Goal: Transaction & Acquisition: Purchase product/service

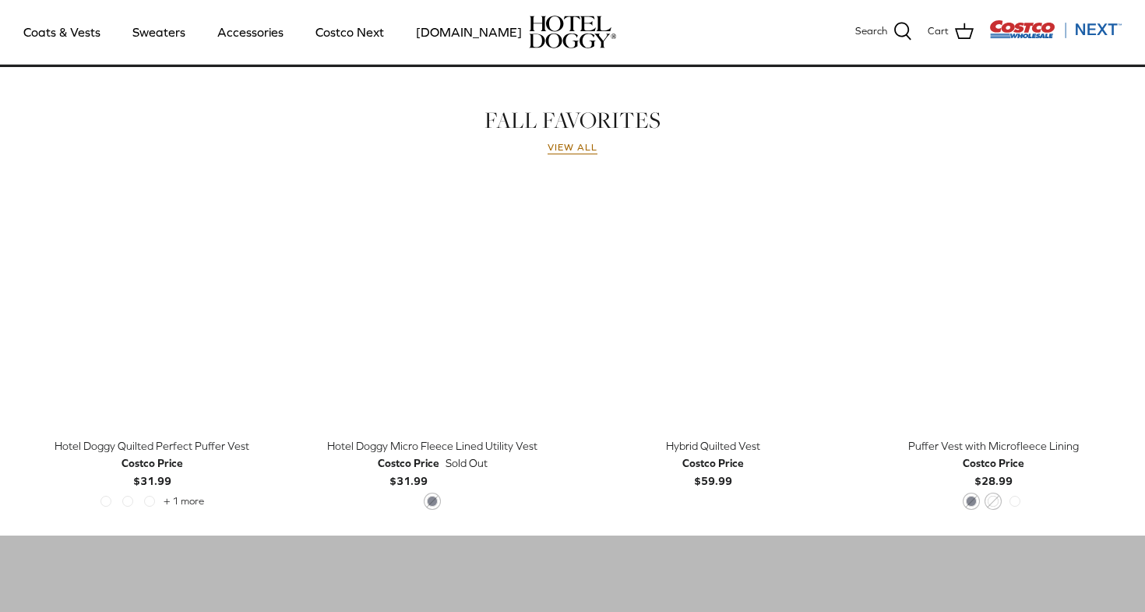
scroll to position [687, 0]
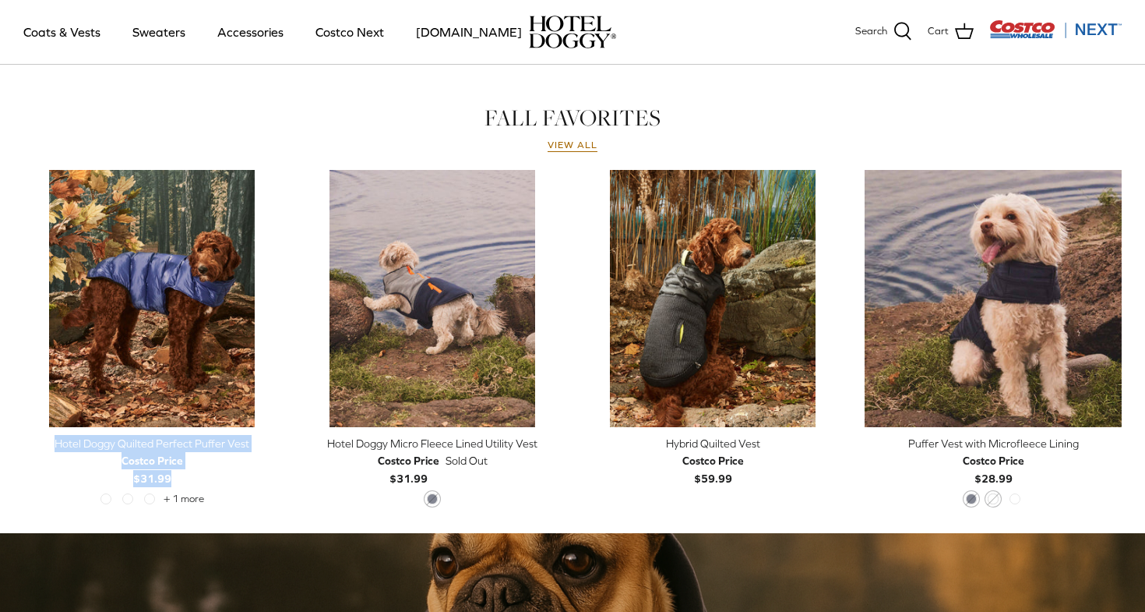
click at [1125, 295] on div "FALL FAVORITES View all Left Right Quick buy Costco Price" at bounding box center [572, 326] width 1145 height 445
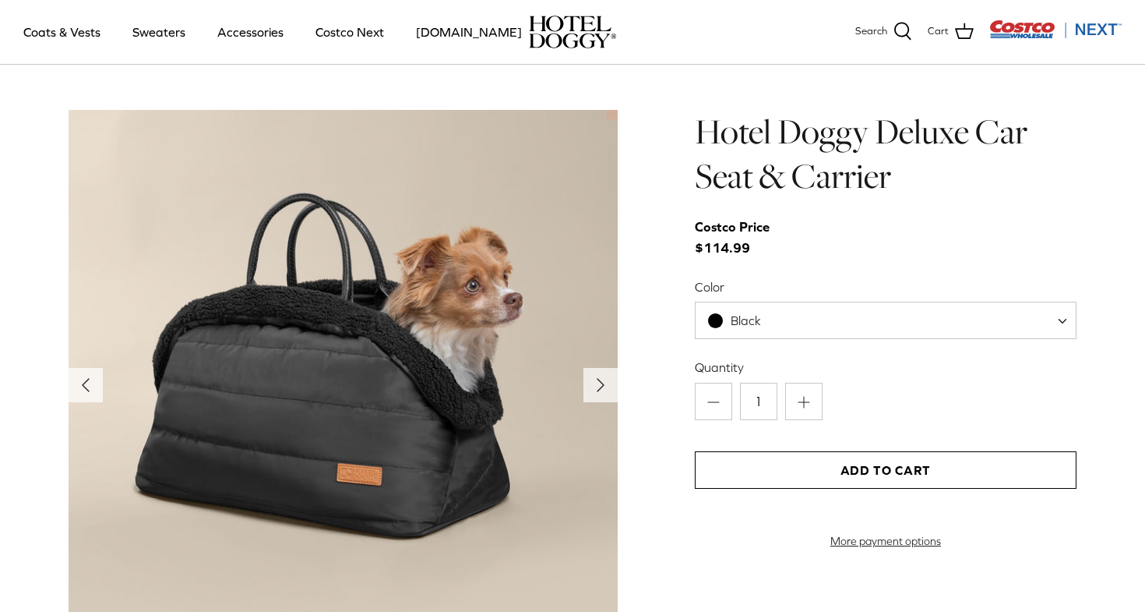
scroll to position [1553, 0]
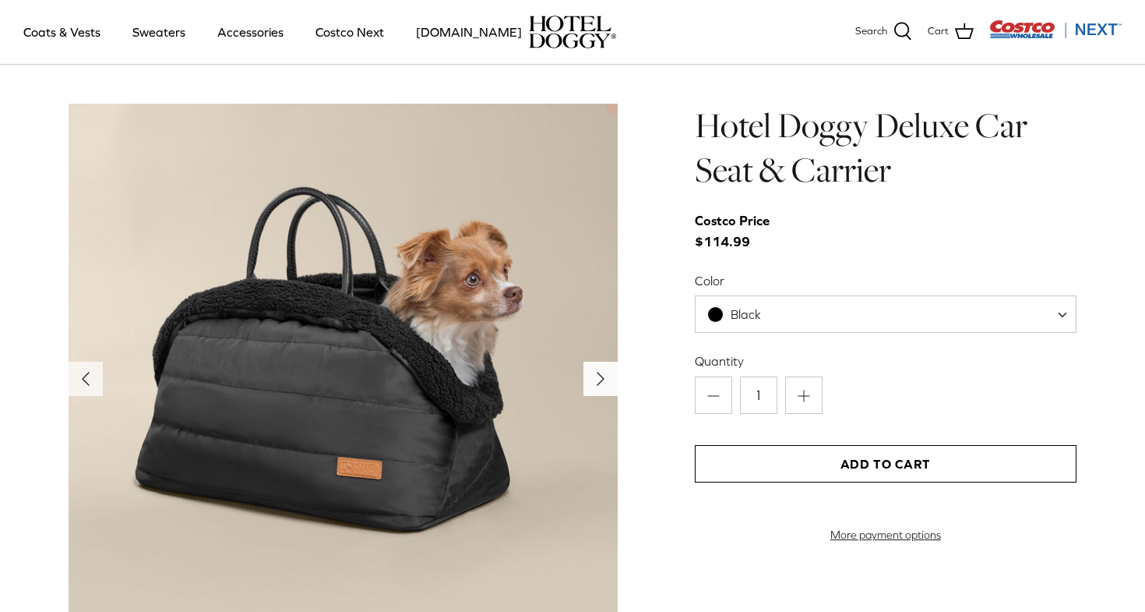
click at [594, 386] on icon "Right" at bounding box center [600, 378] width 25 height 25
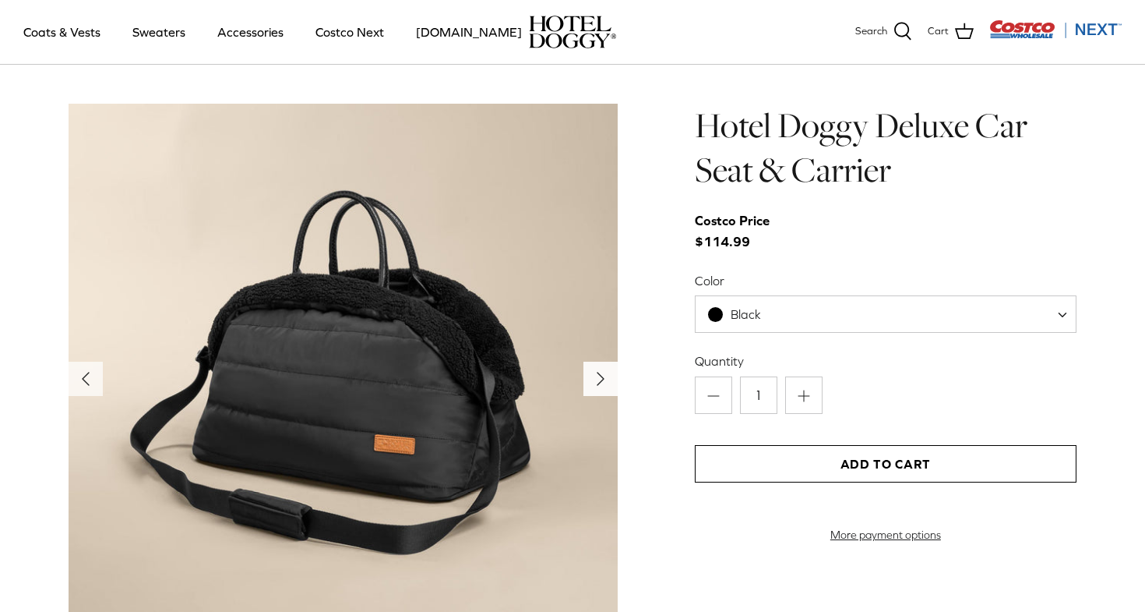
click at [594, 386] on icon "Right" at bounding box center [600, 378] width 25 height 25
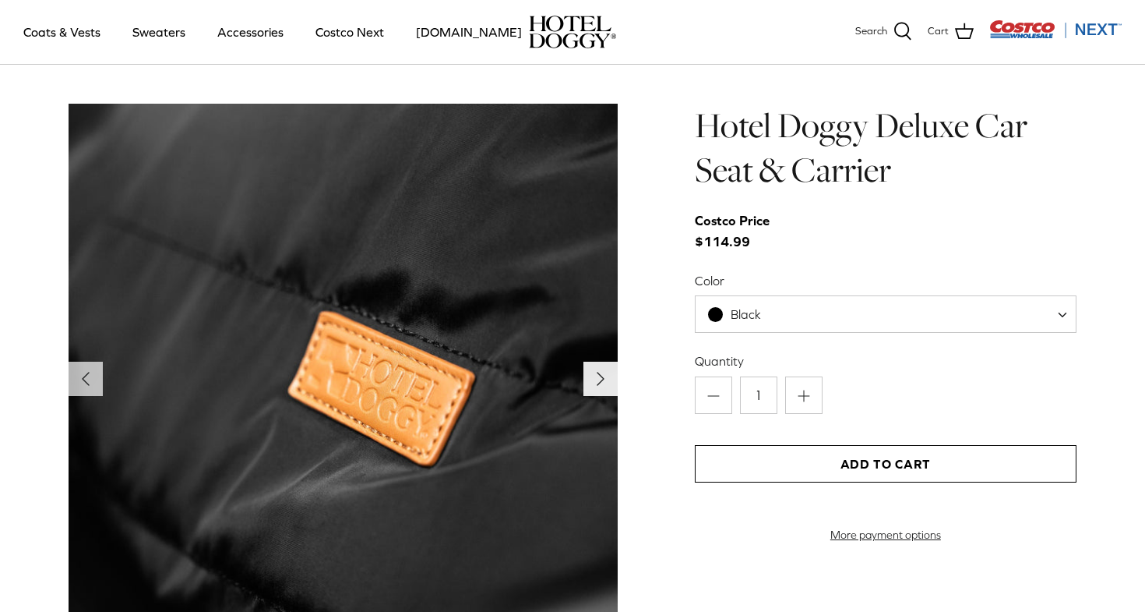
click at [594, 386] on icon "Right" at bounding box center [600, 378] width 25 height 25
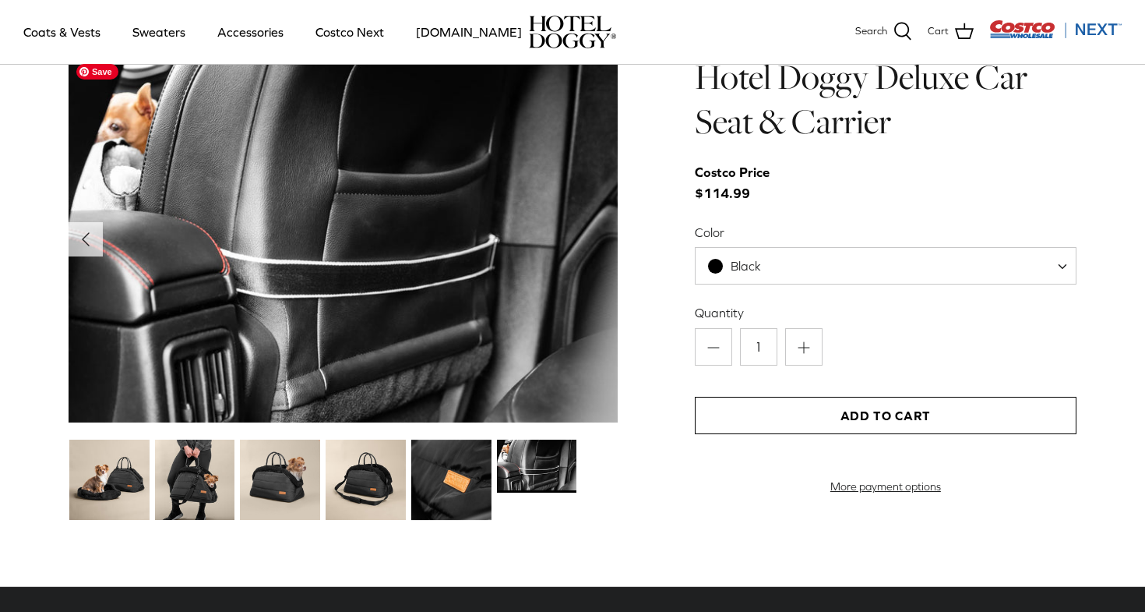
scroll to position [1598, 0]
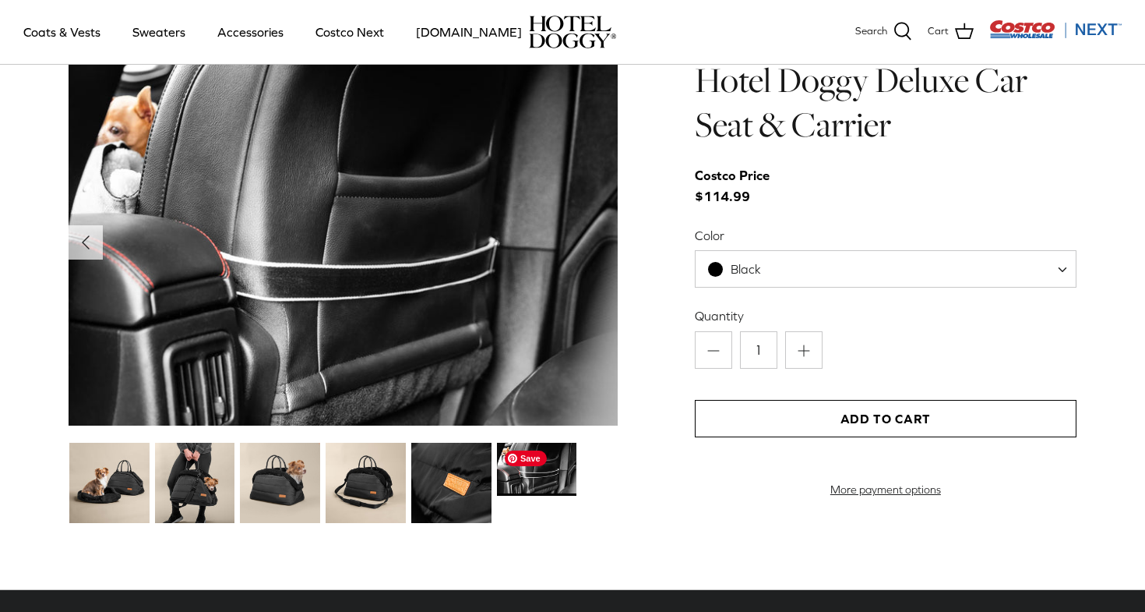
click at [527, 474] on img at bounding box center [537, 470] width 80 height 54
click at [469, 485] on img at bounding box center [451, 483] width 80 height 80
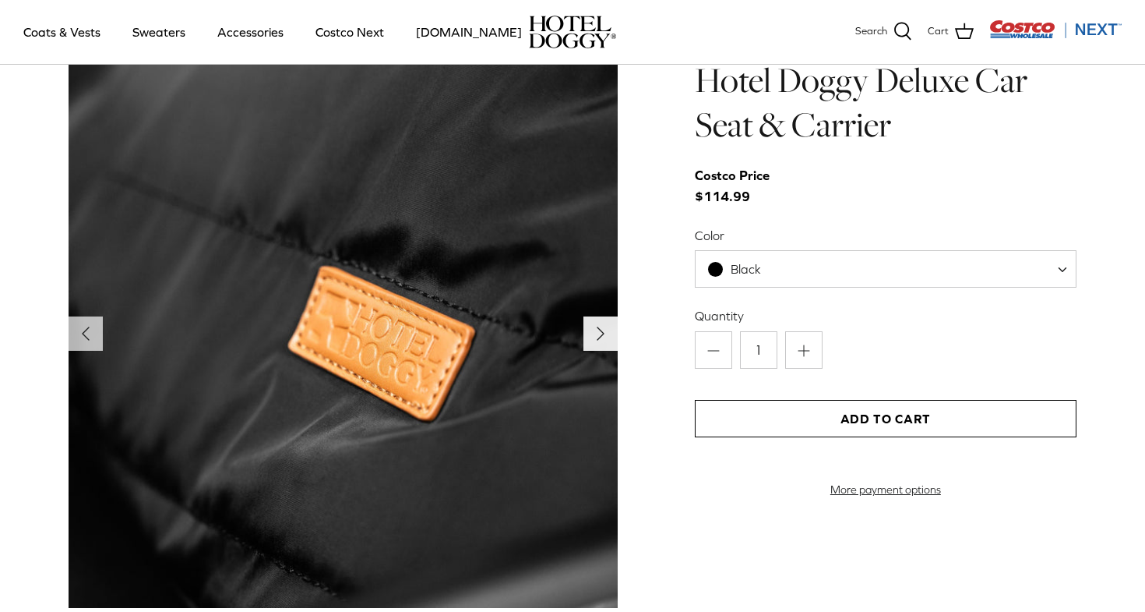
click at [615, 322] on button "Right" at bounding box center [601, 333] width 34 height 34
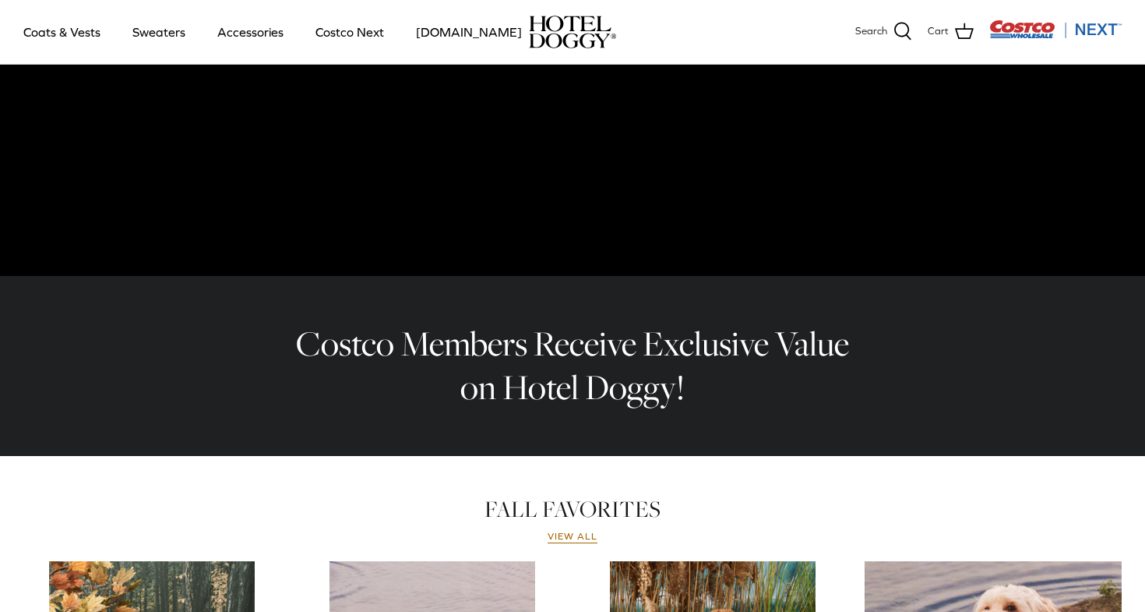
scroll to position [0, 0]
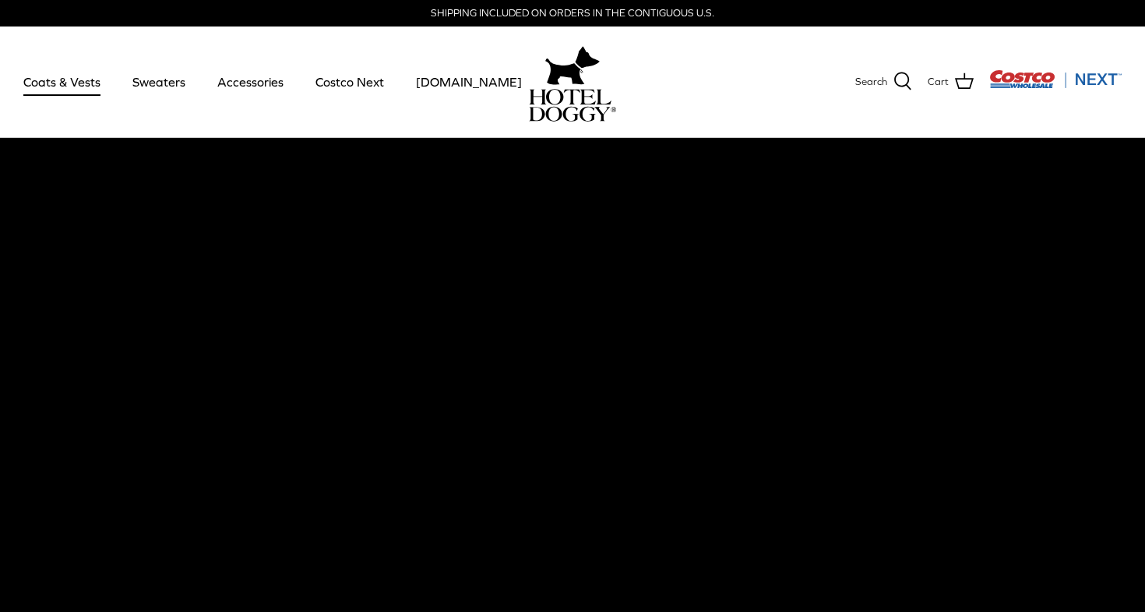
click at [72, 79] on link "Coats & Vests" at bounding box center [61, 81] width 105 height 53
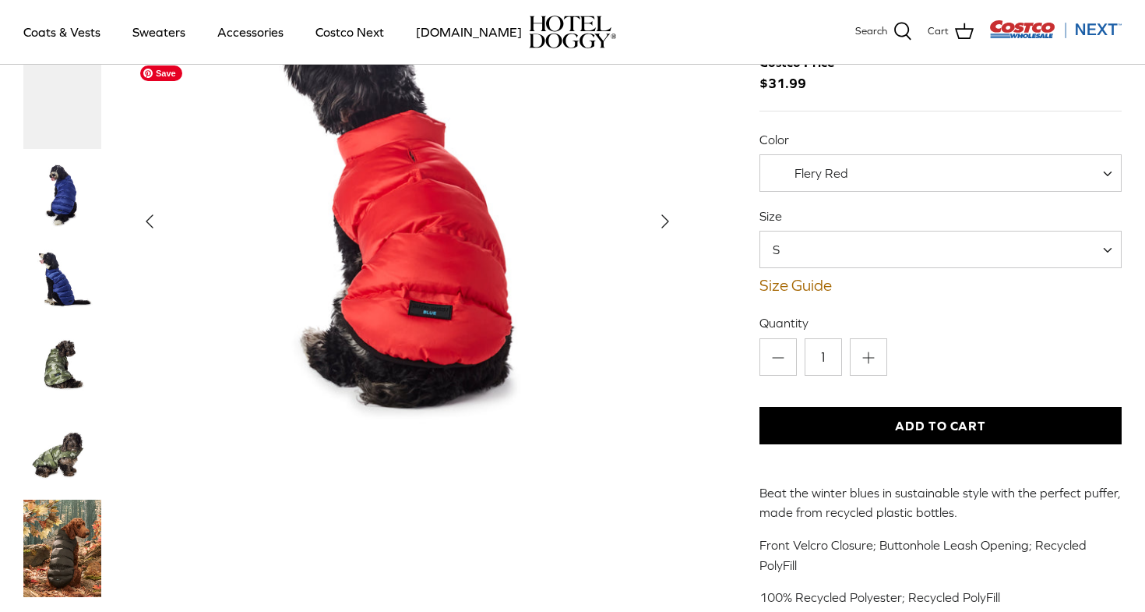
scroll to position [136, 0]
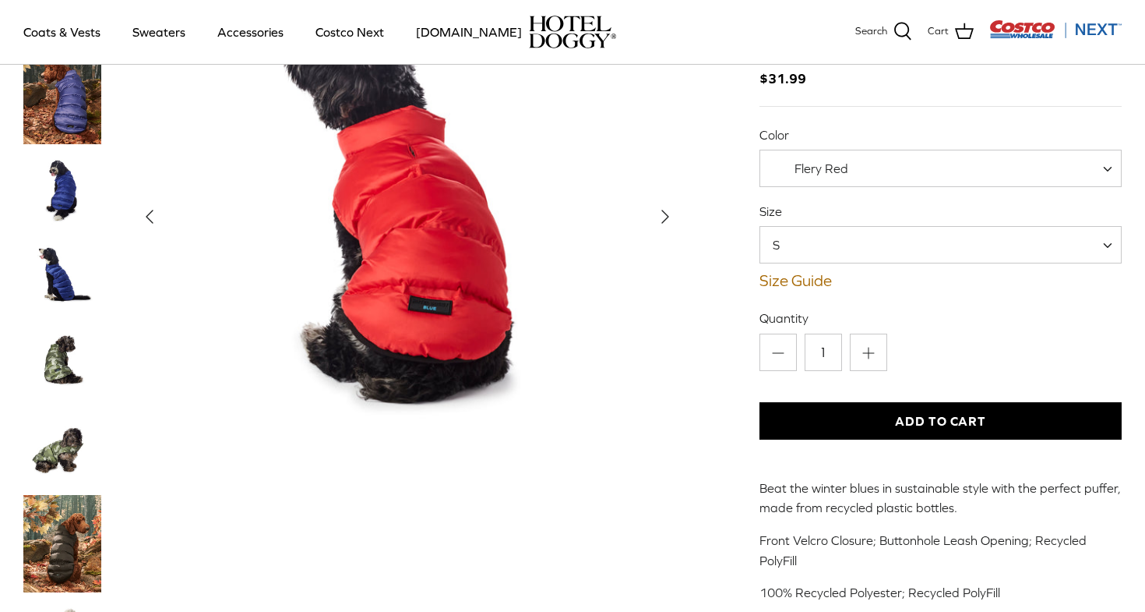
click at [803, 247] on span "S" at bounding box center [785, 244] width 51 height 17
click at [795, 280] on link "Size Guide" at bounding box center [941, 280] width 362 height 19
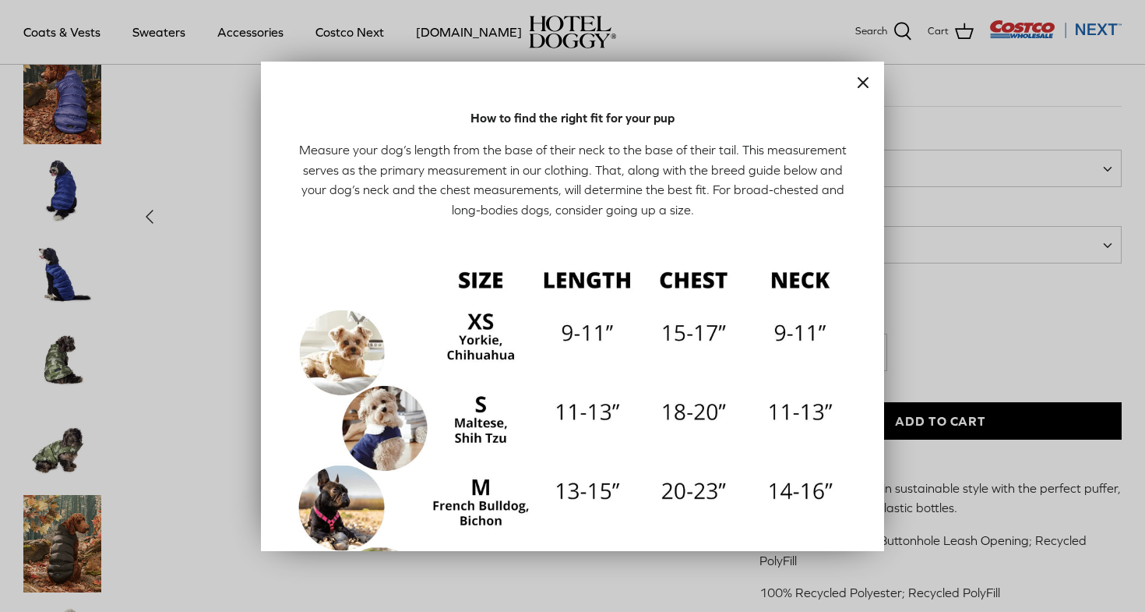
click at [866, 83] on icon "Close" at bounding box center [863, 82] width 19 height 19
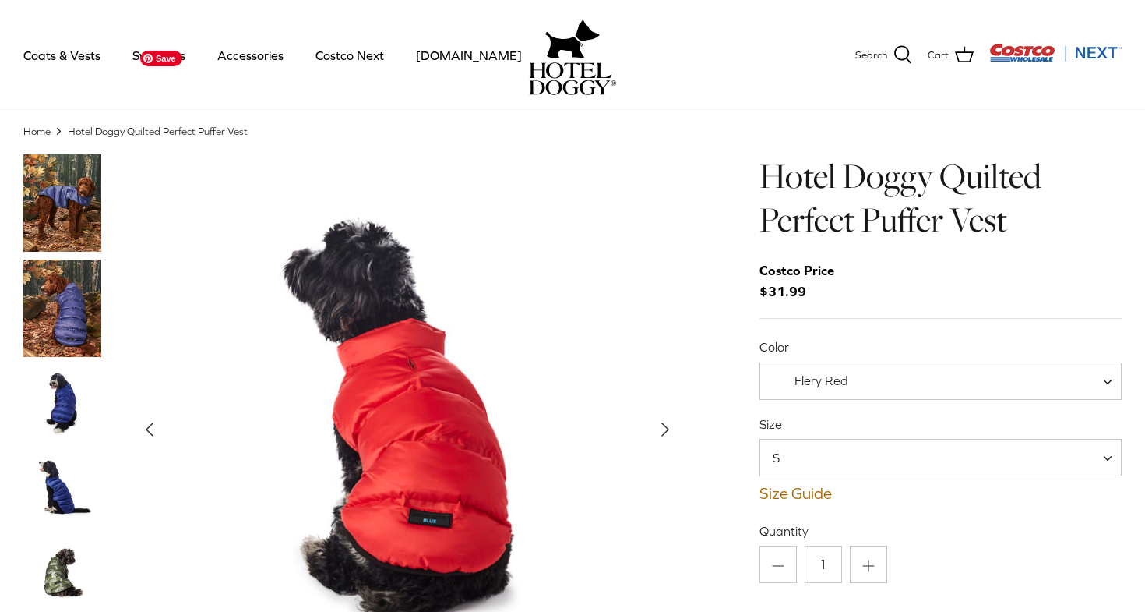
scroll to position [5, 0]
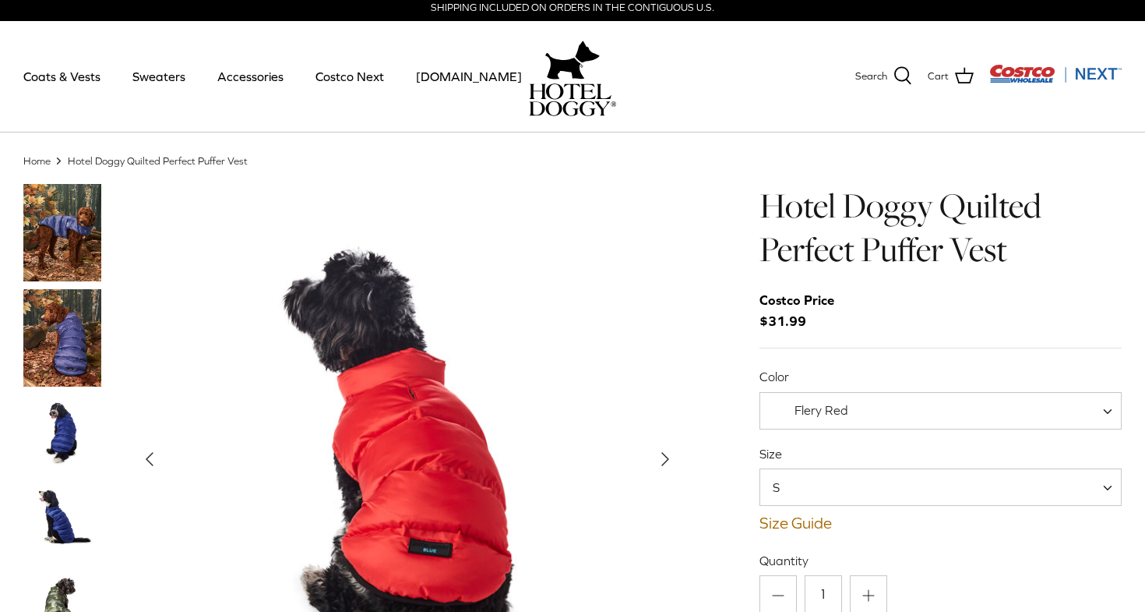
click at [773, 406] on span at bounding box center [780, 410] width 15 height 15
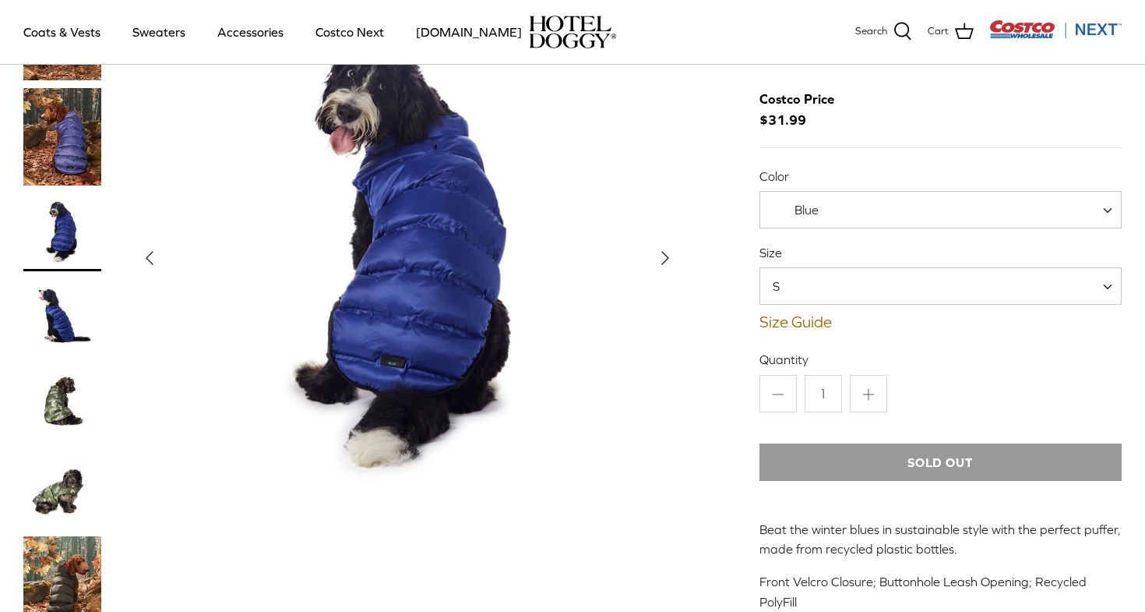
scroll to position [105, 0]
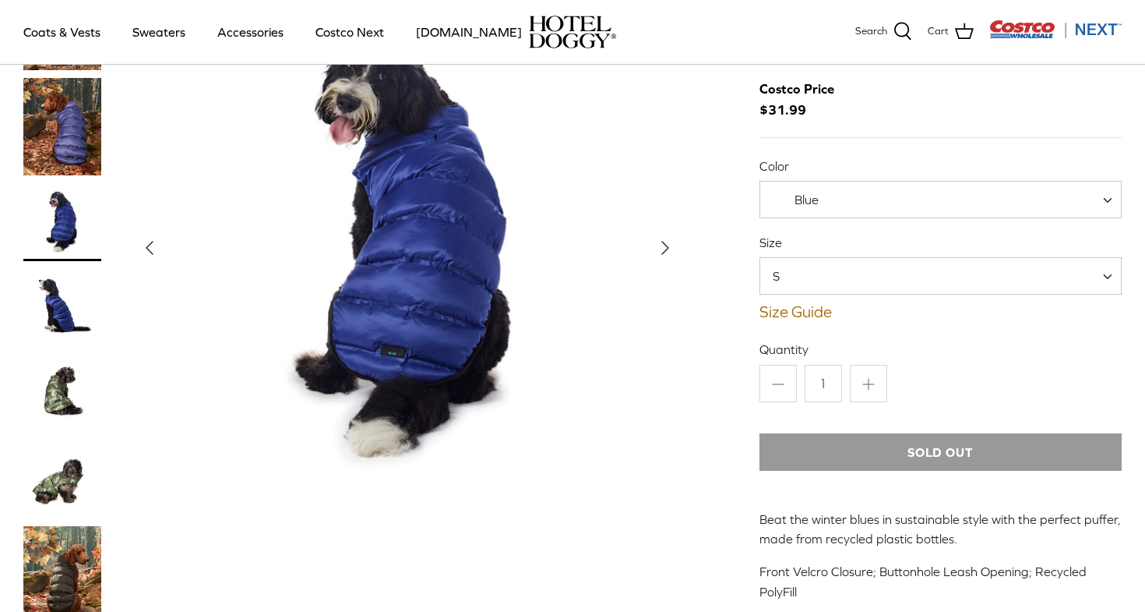
click at [834, 205] on span "Blue" at bounding box center [805, 200] width 90 height 16
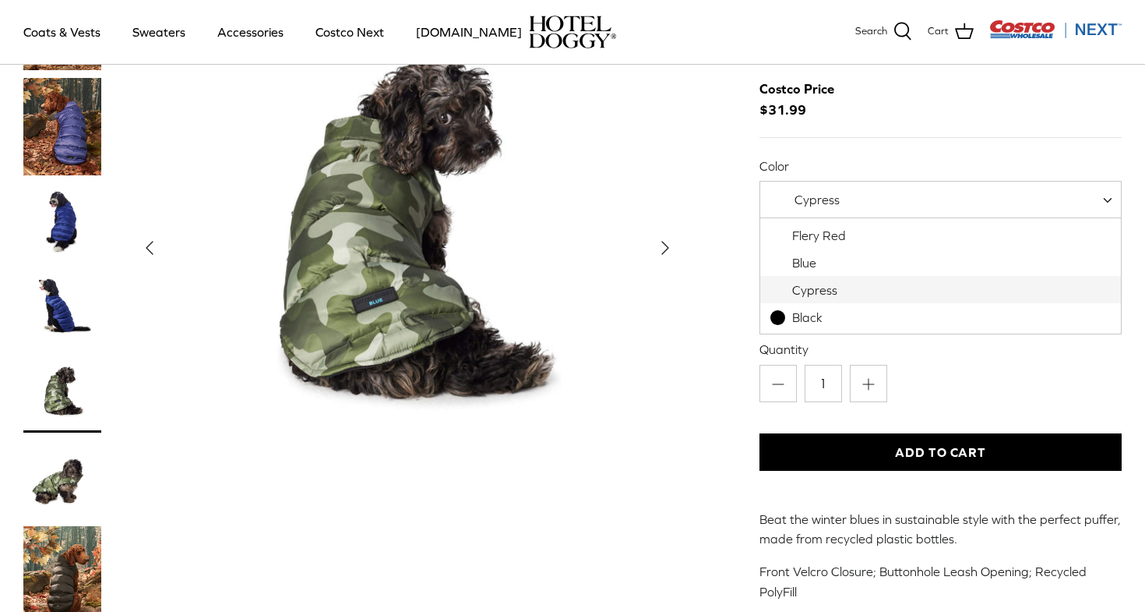
click at [831, 203] on span "Cypress" at bounding box center [817, 199] width 45 height 14
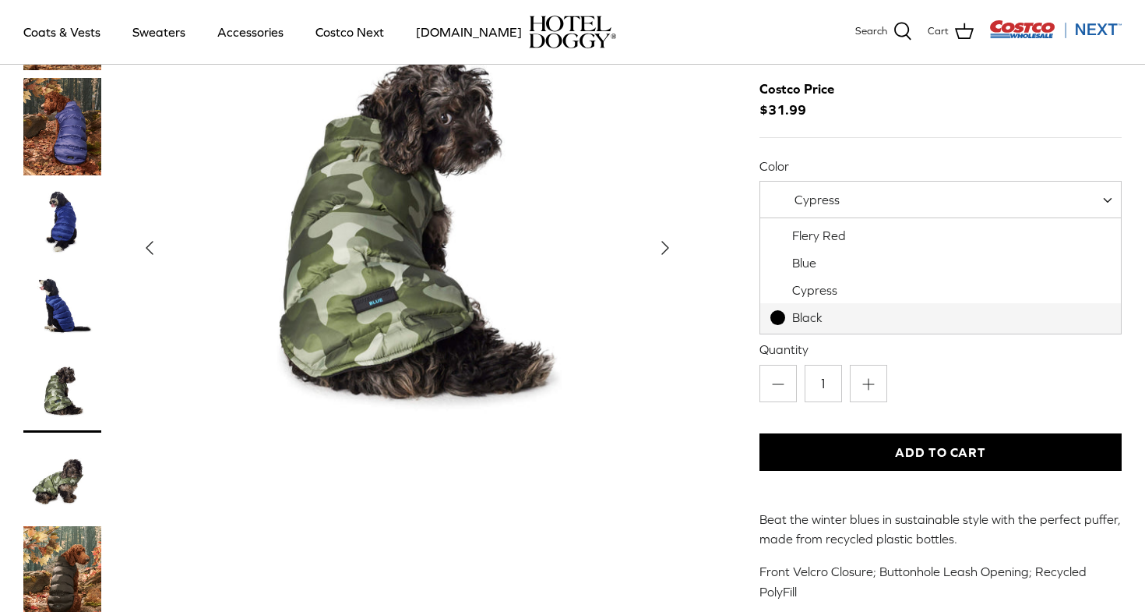
select select "Black"
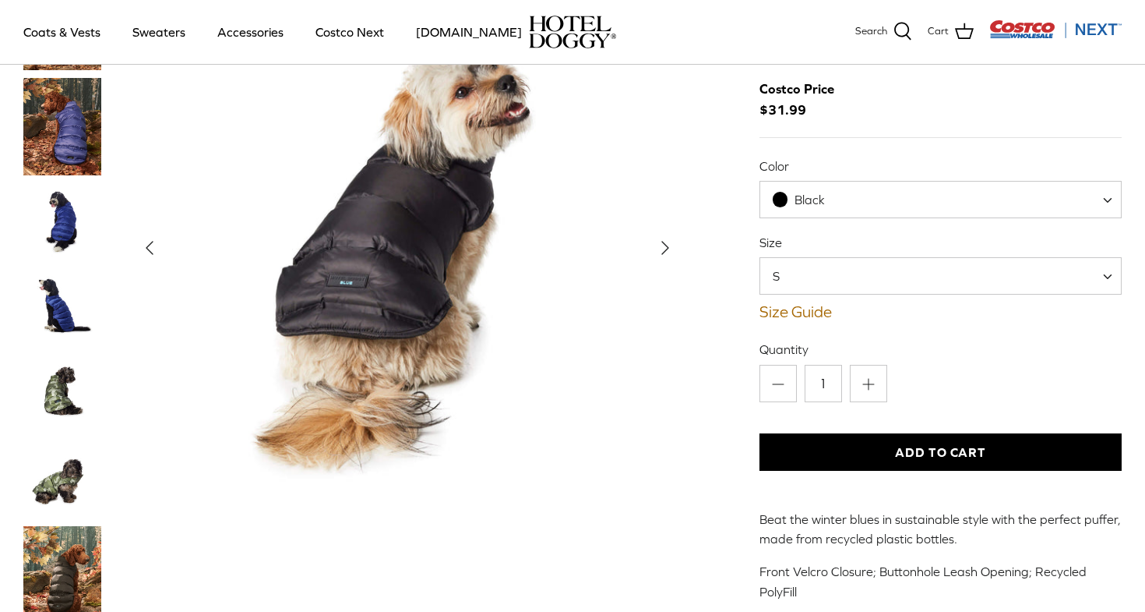
click at [98, 256] on img "Thumbnail Link" at bounding box center [62, 222] width 78 height 78
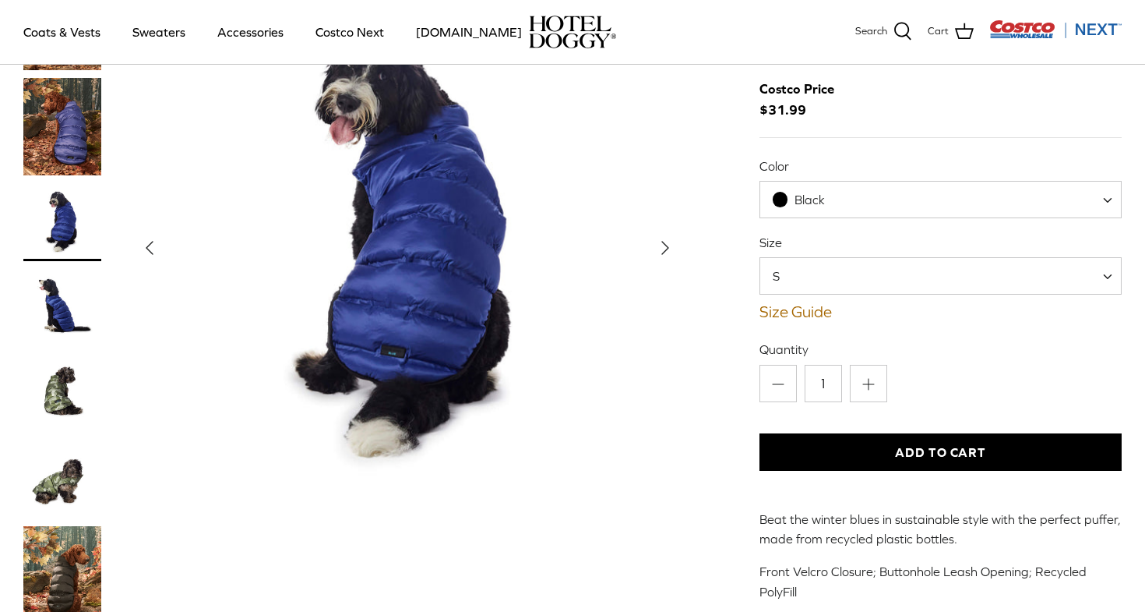
click at [76, 144] on img "Thumbnail Link" at bounding box center [62, 126] width 78 height 97
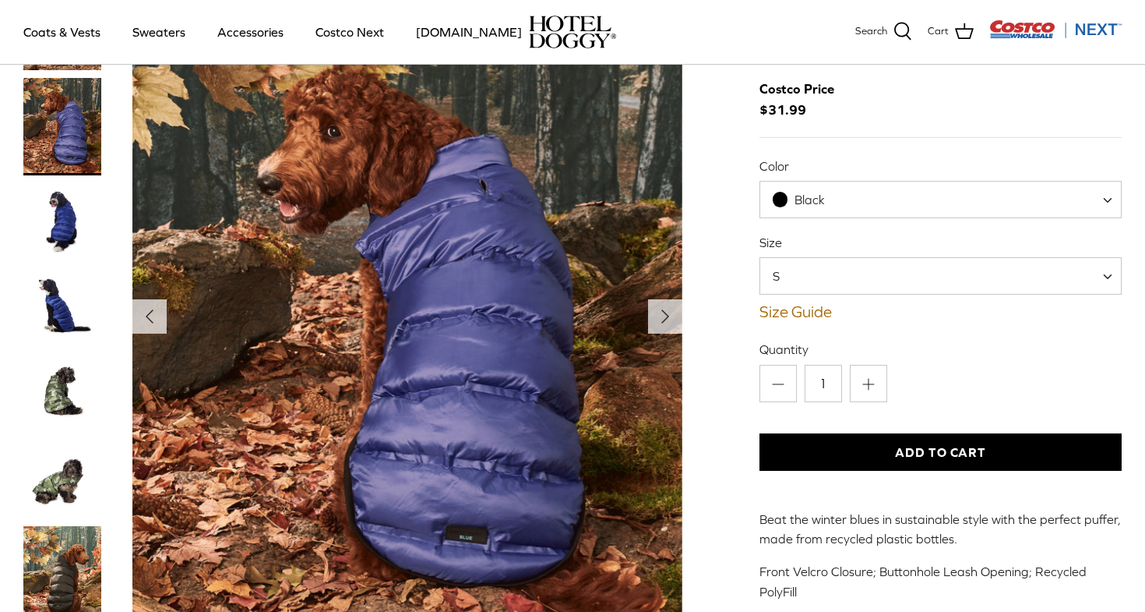
click at [80, 378] on img "Thumbnail Link" at bounding box center [62, 394] width 78 height 78
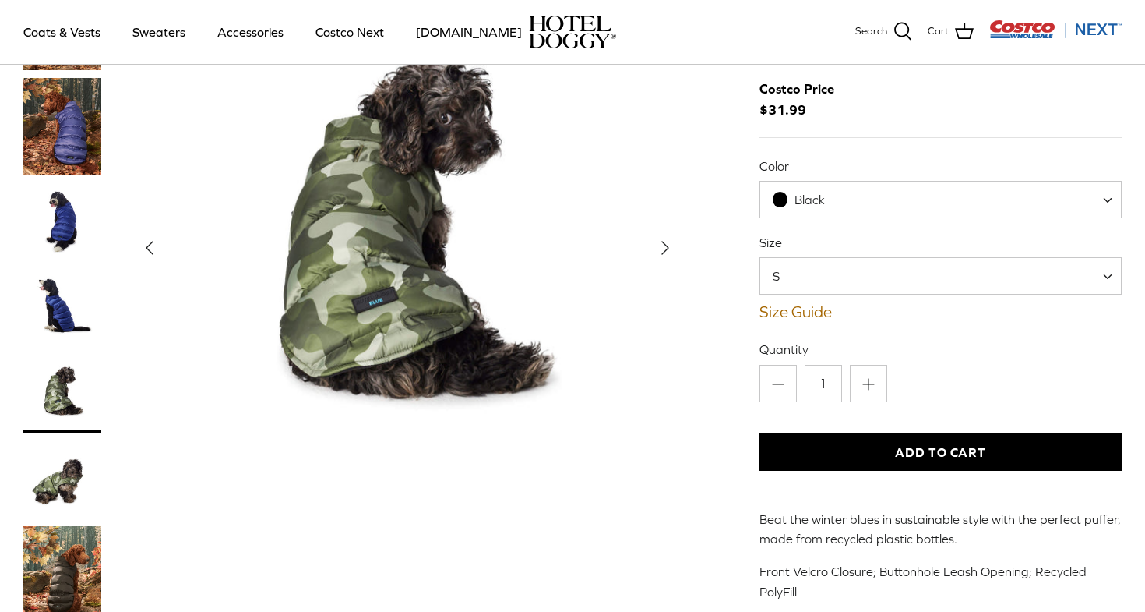
click at [62, 489] on img "Thumbnail Link" at bounding box center [62, 479] width 78 height 78
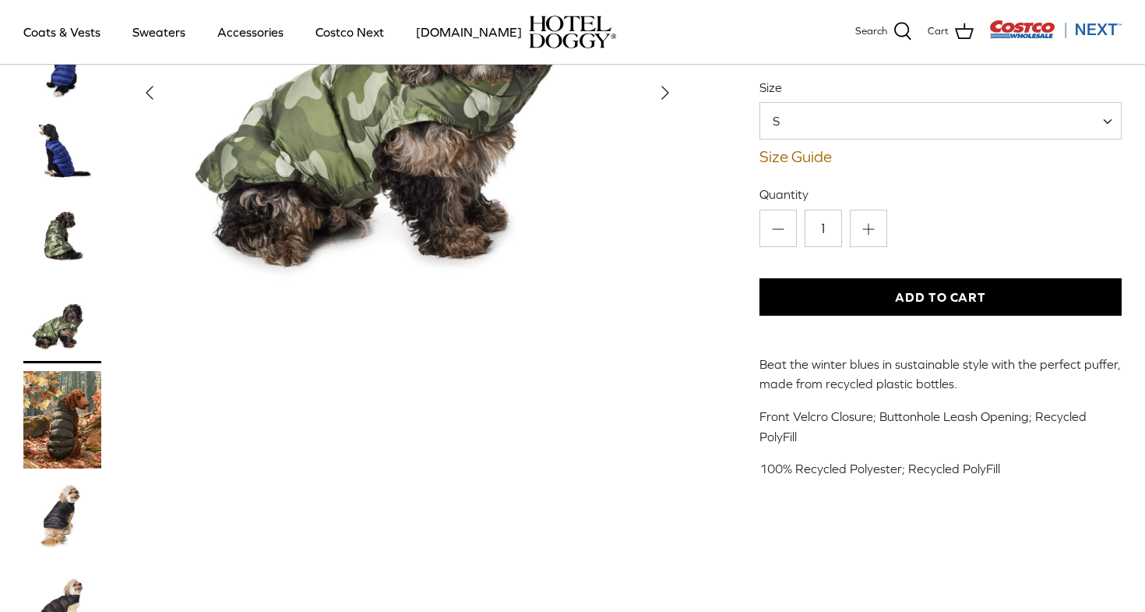
scroll to position [264, 0]
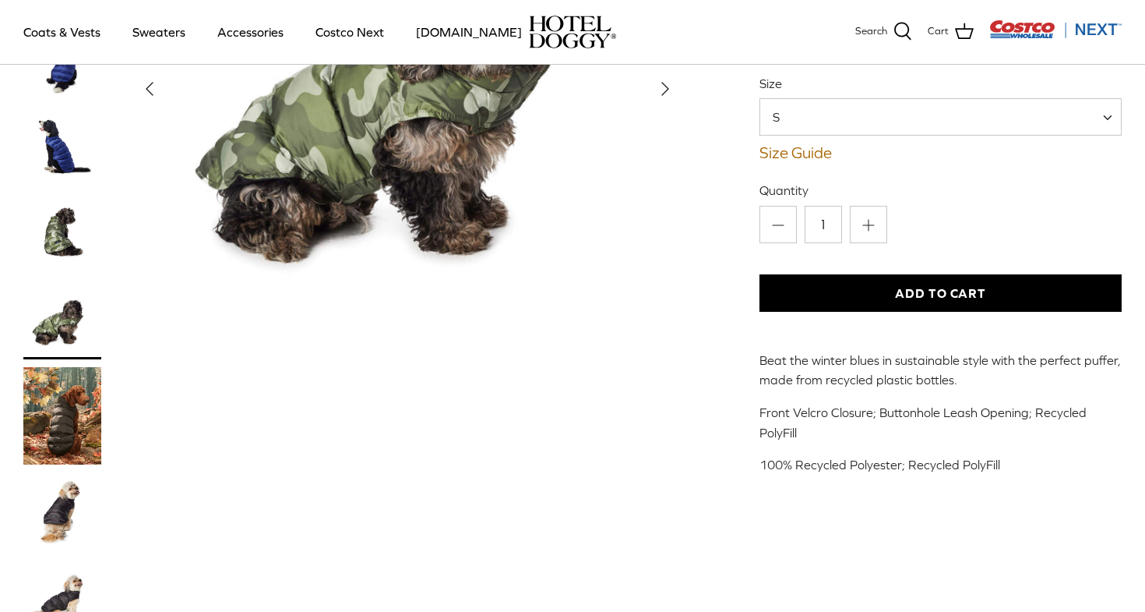
click at [55, 518] on img "Thumbnail Link" at bounding box center [62, 511] width 78 height 78
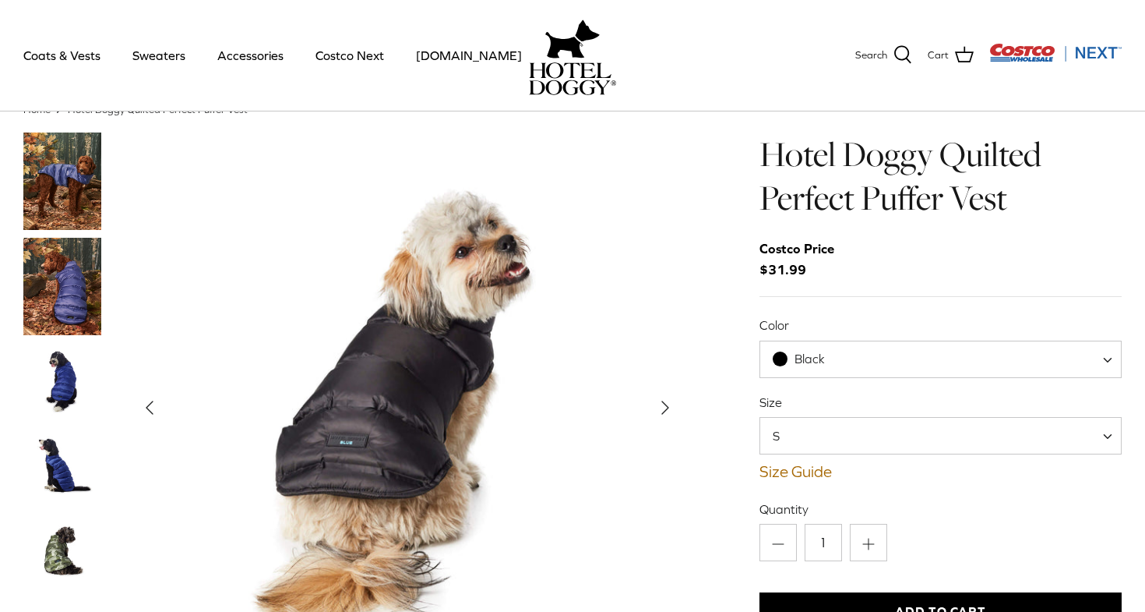
scroll to position [0, 0]
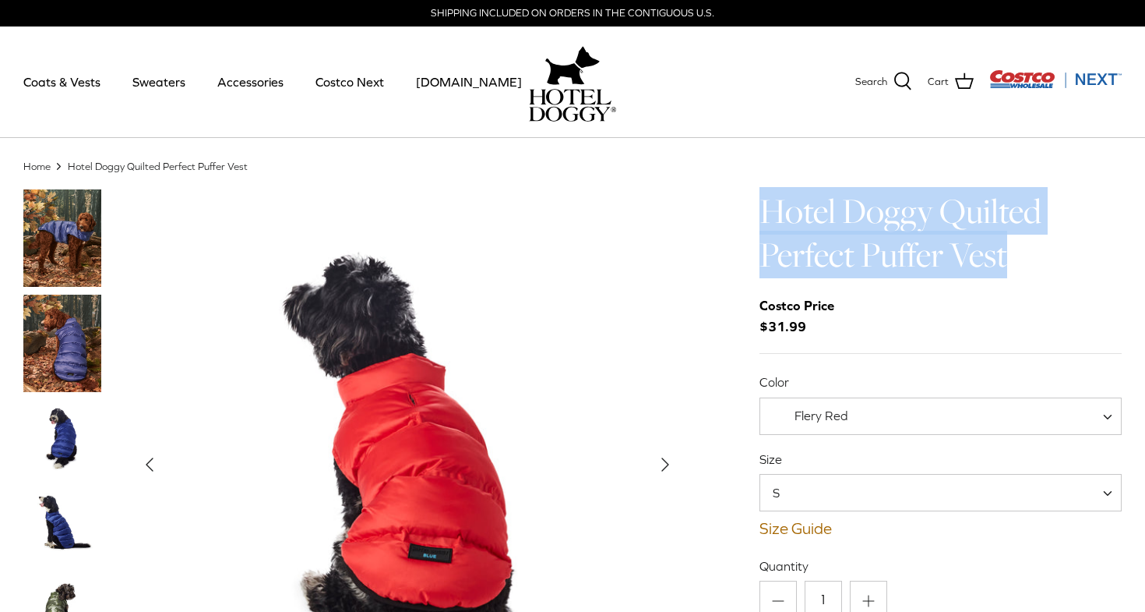
drag, startPoint x: 765, startPoint y: 214, endPoint x: 1012, endPoint y: 277, distance: 254.7
click at [1012, 277] on h1 "Hotel Doggy Quilted Perfect Puffer Vest" at bounding box center [941, 233] width 362 height 88
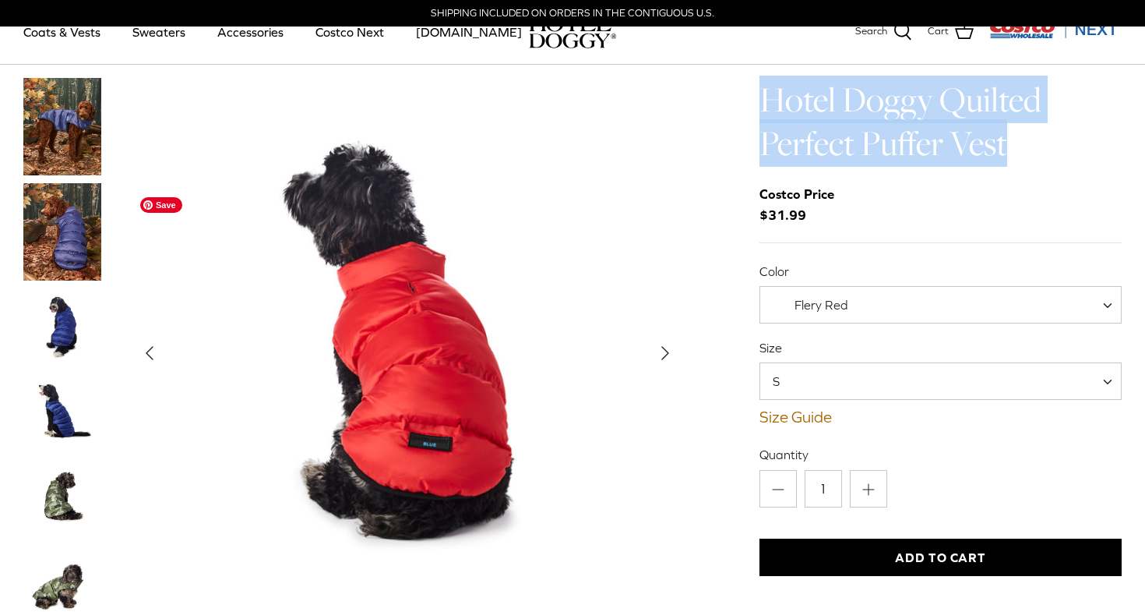
scroll to position [99, 0]
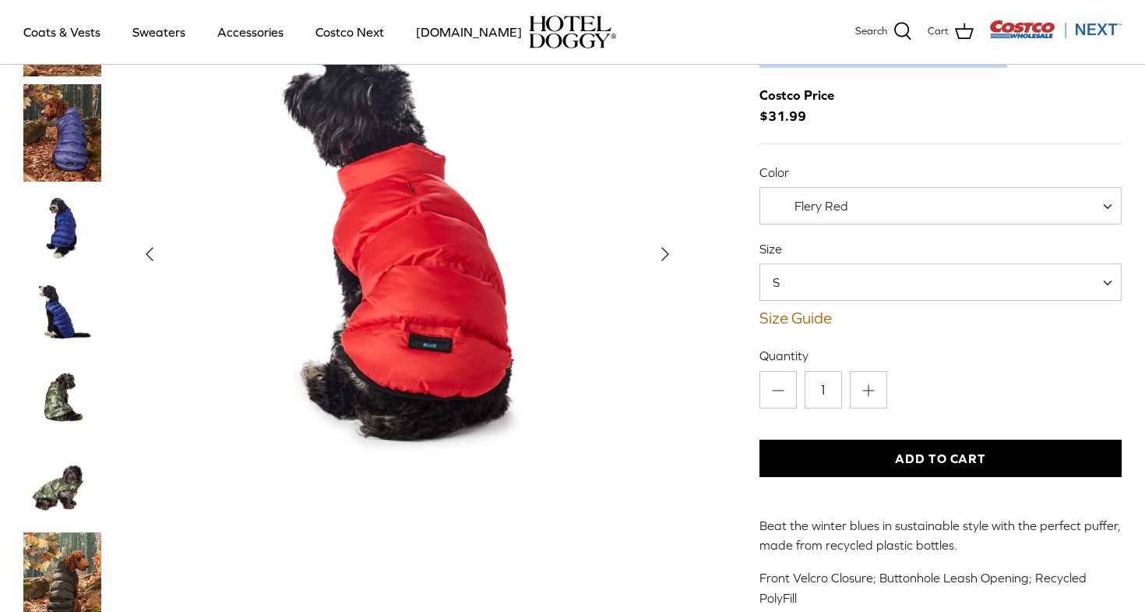
click at [57, 213] on img "Thumbnail Link" at bounding box center [62, 228] width 78 height 78
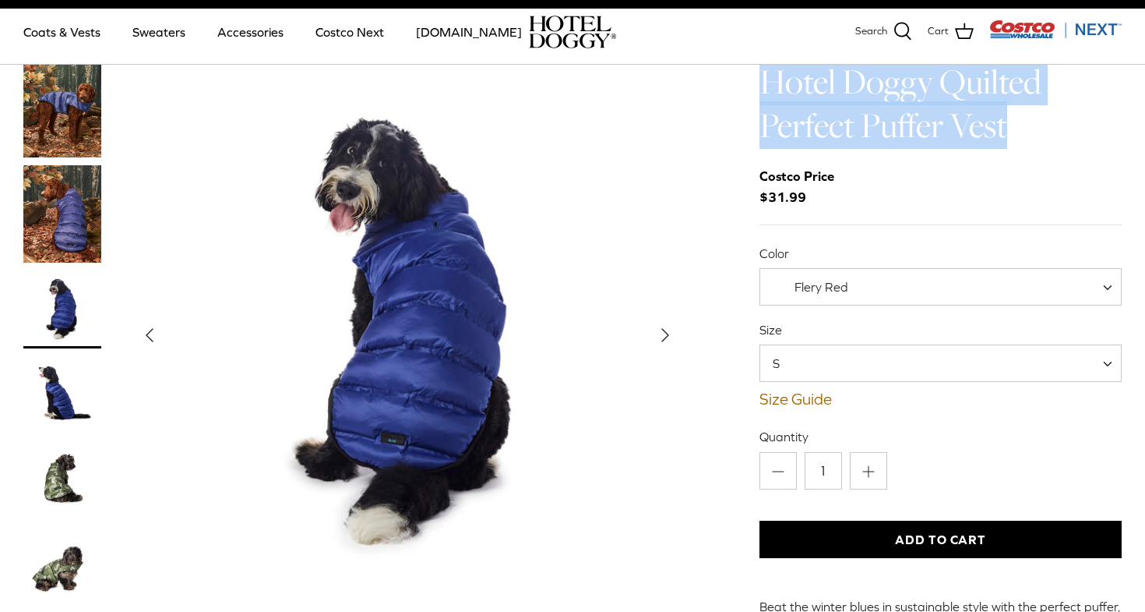
scroll to position [0, 0]
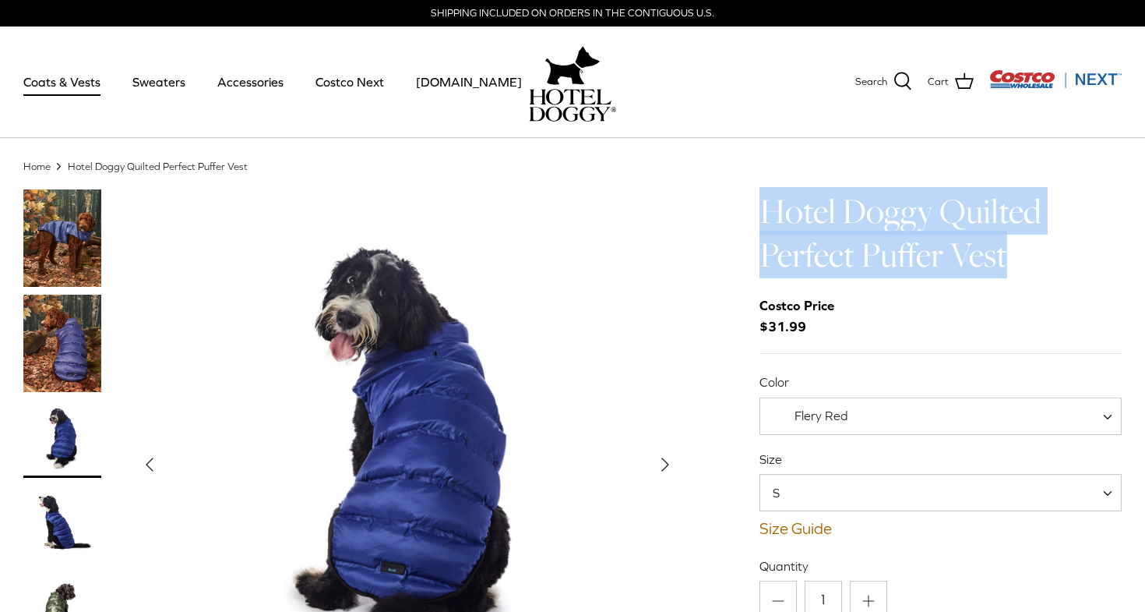
click at [60, 86] on link "Coats & Vests" at bounding box center [61, 81] width 105 height 53
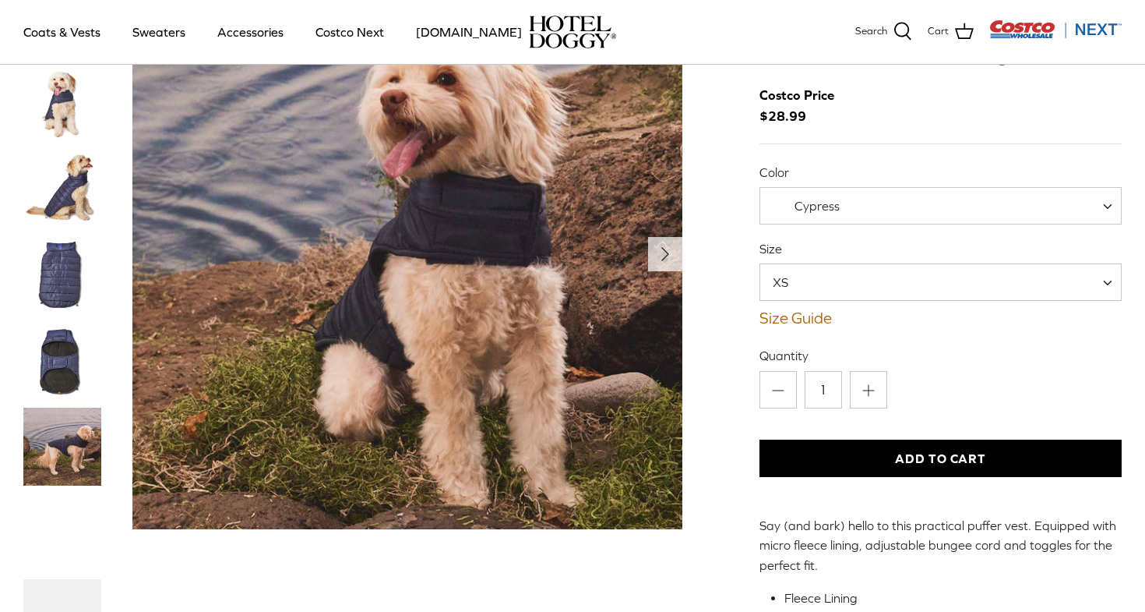
scroll to position [101, 0]
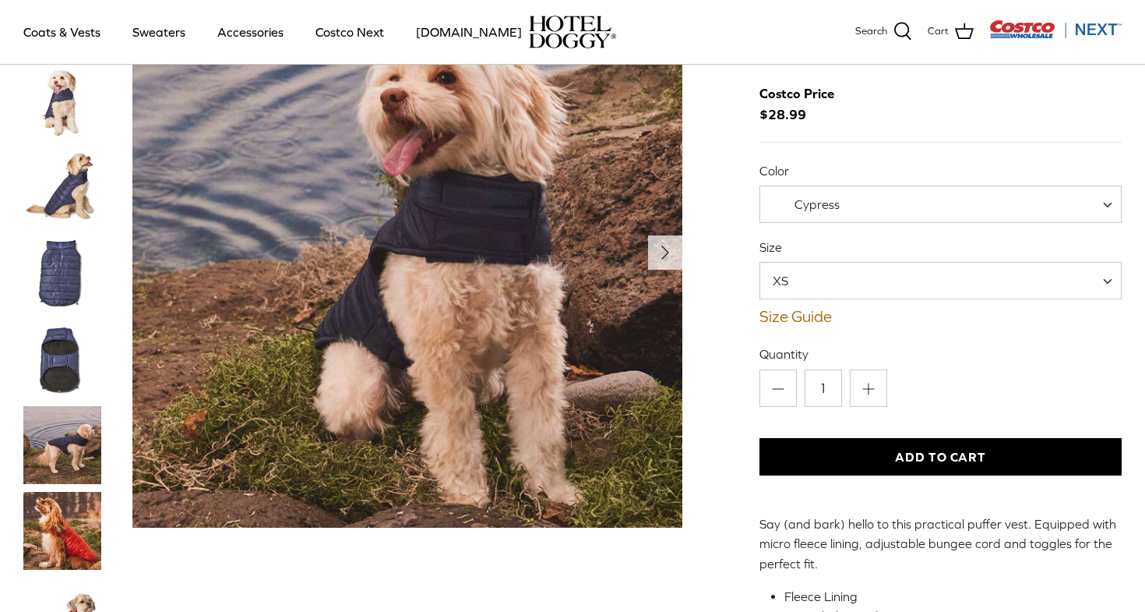
click at [76, 195] on img "Thumbnail Link" at bounding box center [62, 188] width 78 height 78
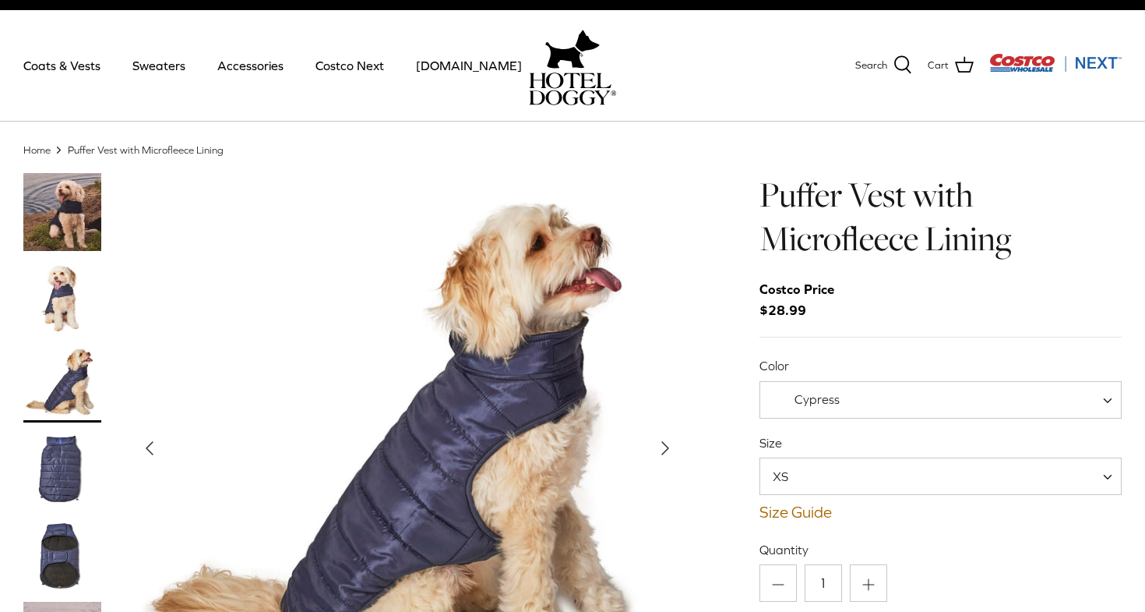
scroll to position [0, 0]
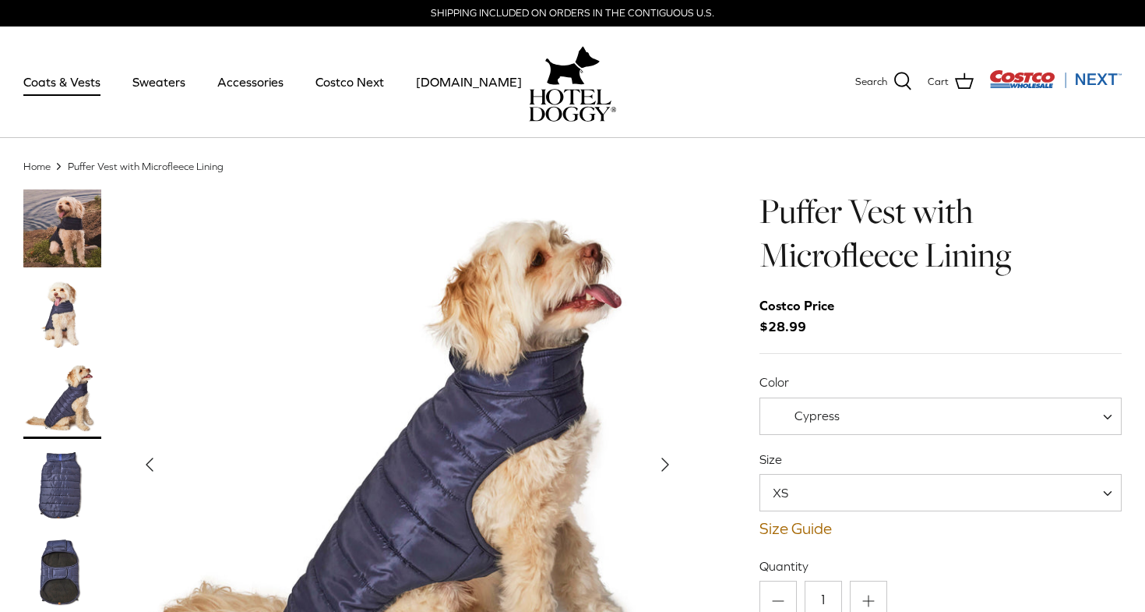
click at [86, 83] on link "Coats & Vests" at bounding box center [61, 81] width 105 height 53
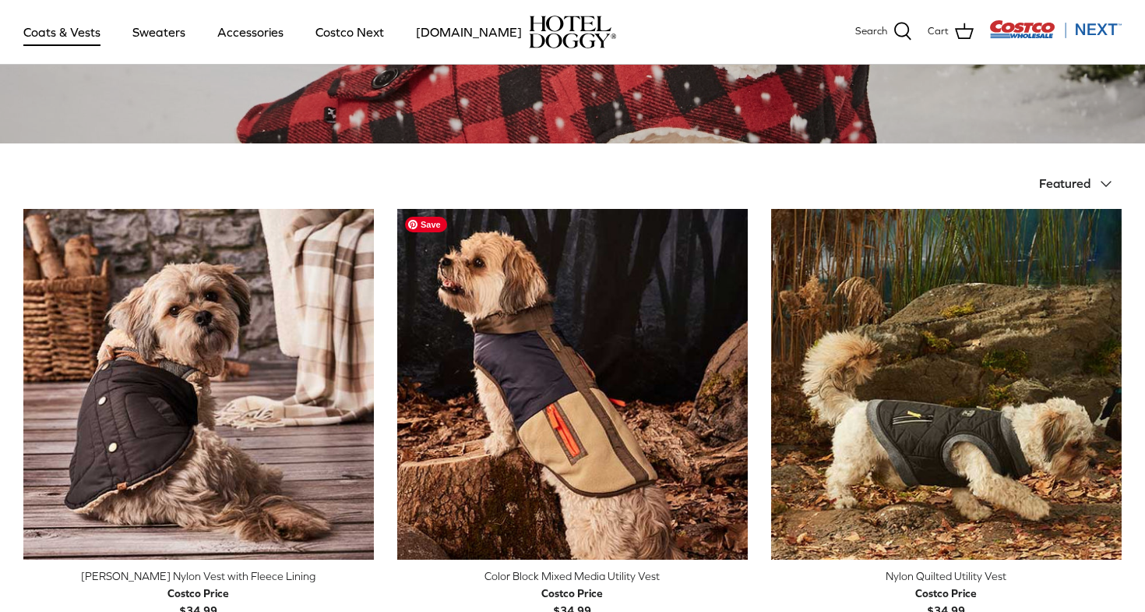
scroll to position [329, 0]
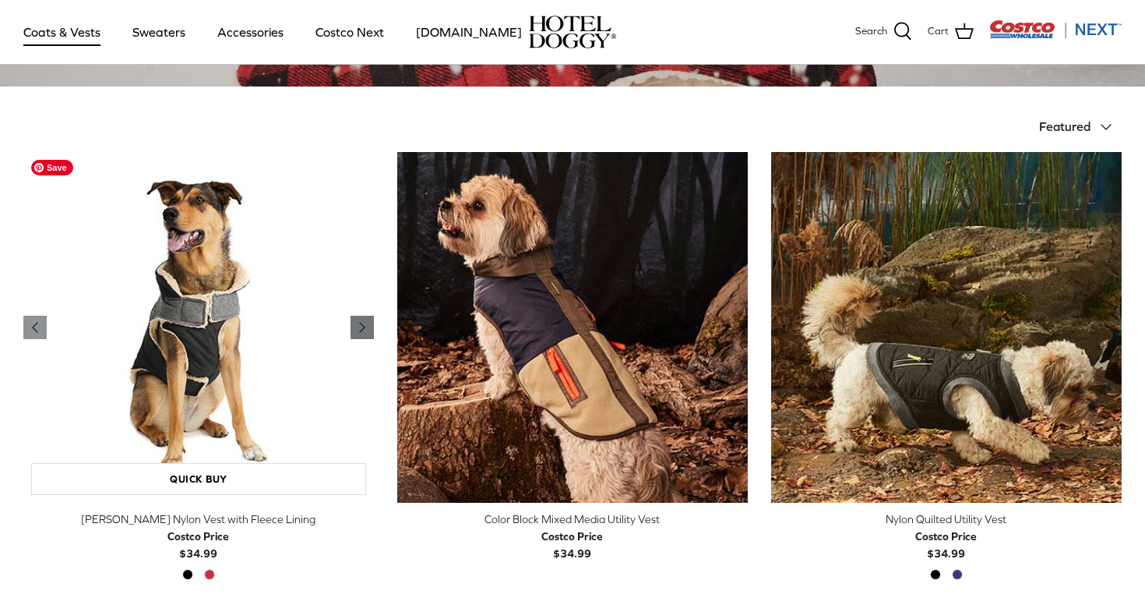
click at [353, 326] on icon "Right" at bounding box center [362, 327] width 19 height 19
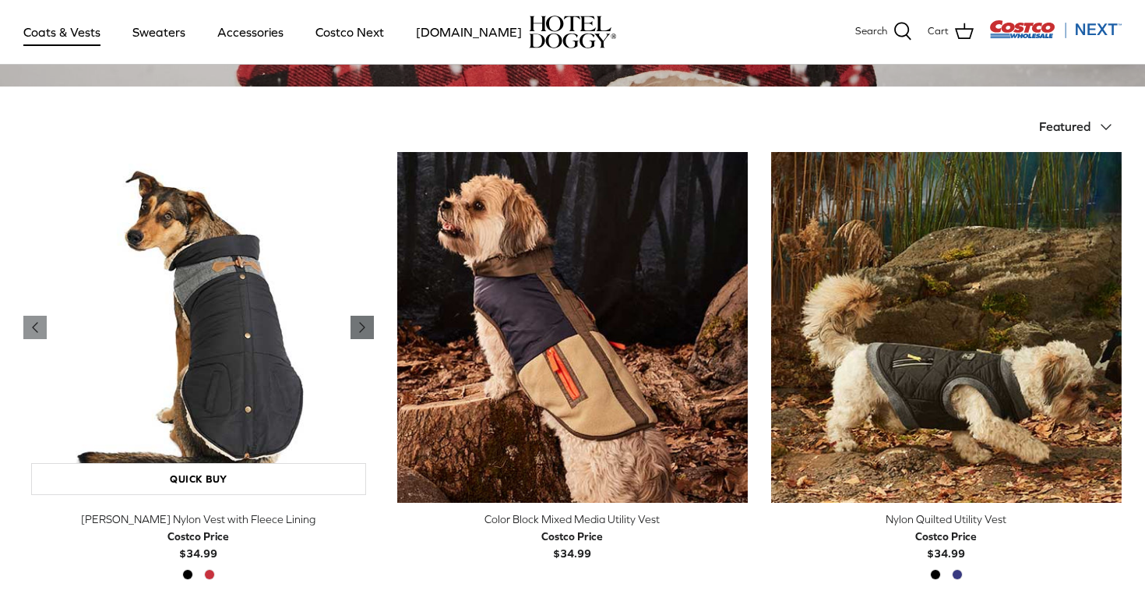
click at [353, 326] on icon "Right" at bounding box center [362, 327] width 19 height 19
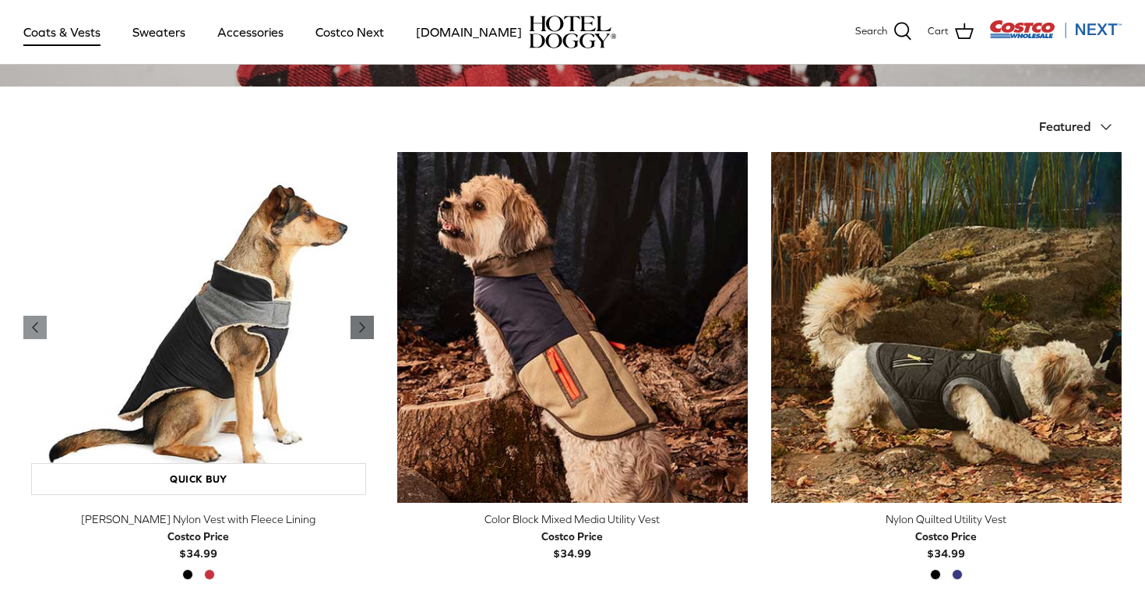
click at [353, 326] on icon "Right" at bounding box center [362, 327] width 19 height 19
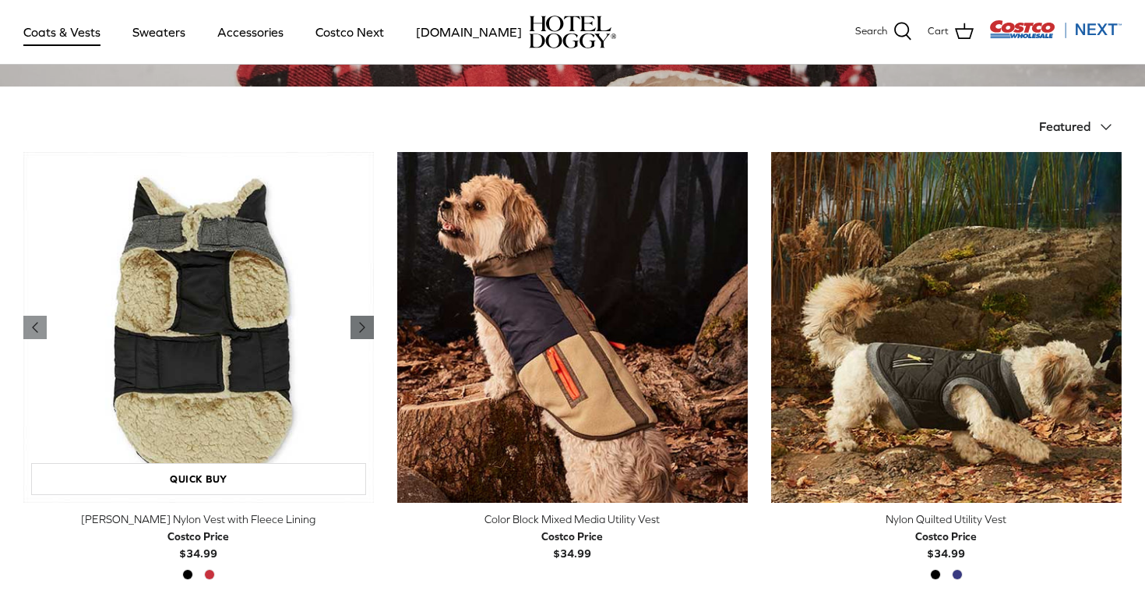
click at [353, 326] on icon "Right" at bounding box center [362, 327] width 19 height 19
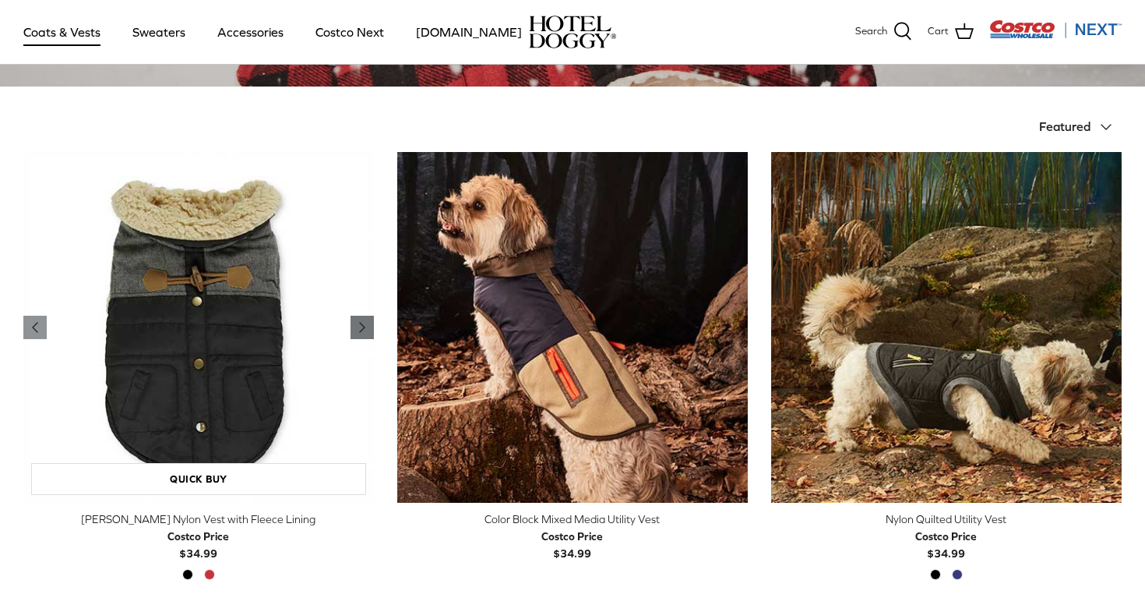
click at [353, 326] on icon "Right" at bounding box center [362, 327] width 19 height 19
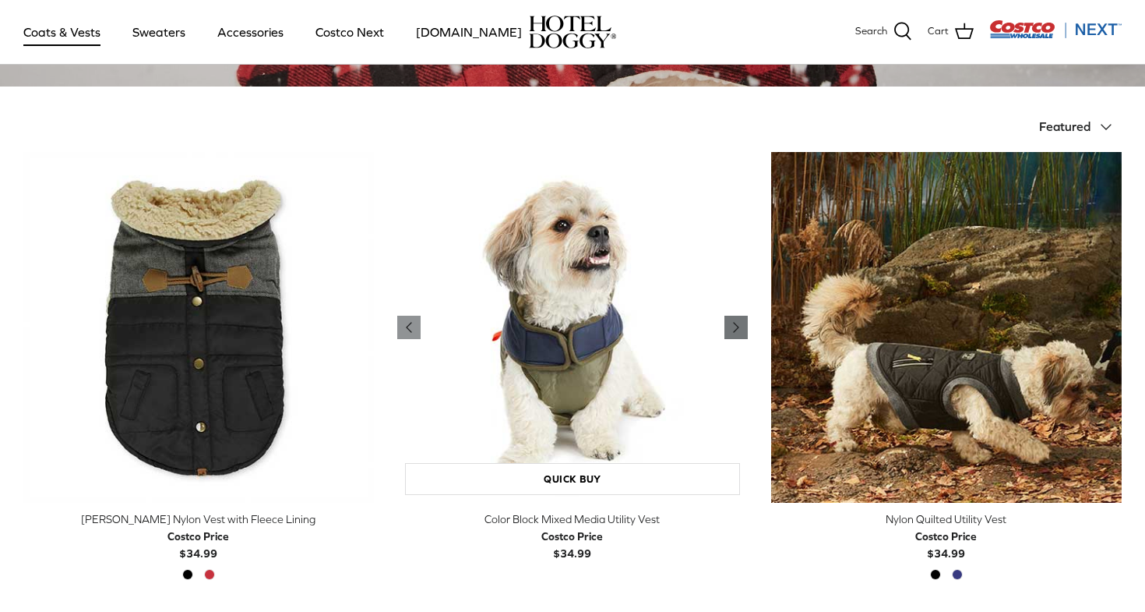
click at [731, 322] on icon "Right" at bounding box center [736, 327] width 19 height 19
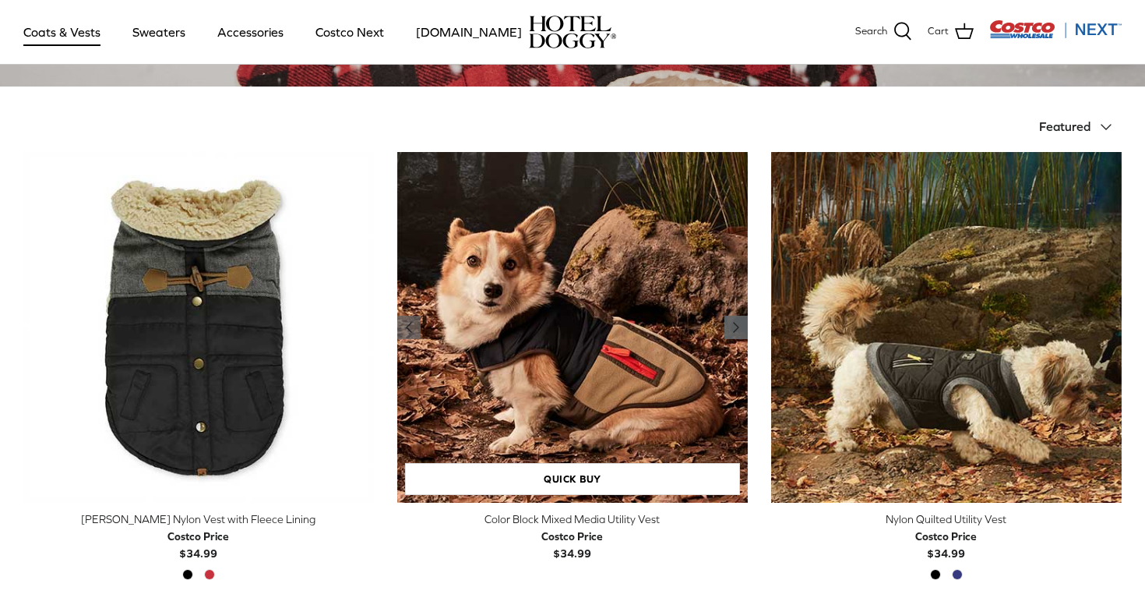
click at [731, 322] on icon "Right" at bounding box center [736, 327] width 19 height 19
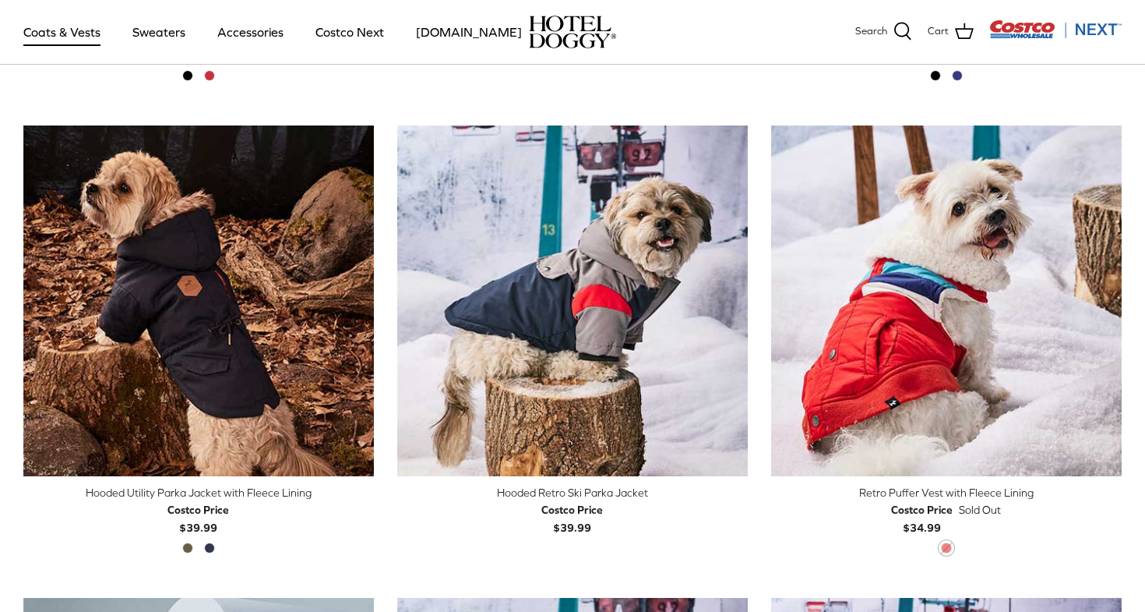
scroll to position [829, 0]
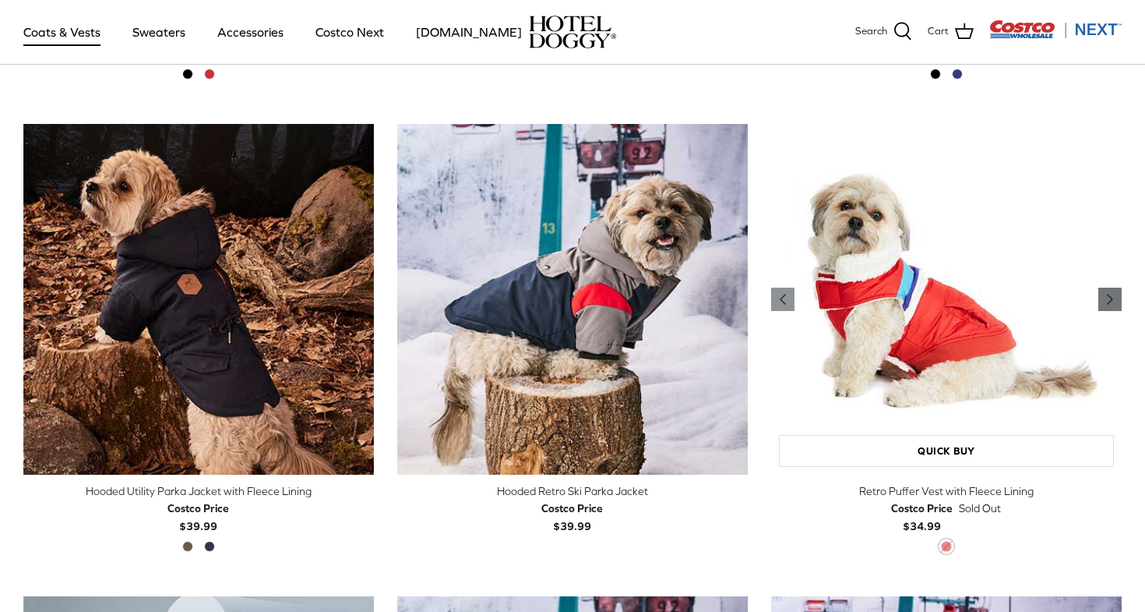
click at [1113, 301] on icon "Right" at bounding box center [1110, 299] width 19 height 19
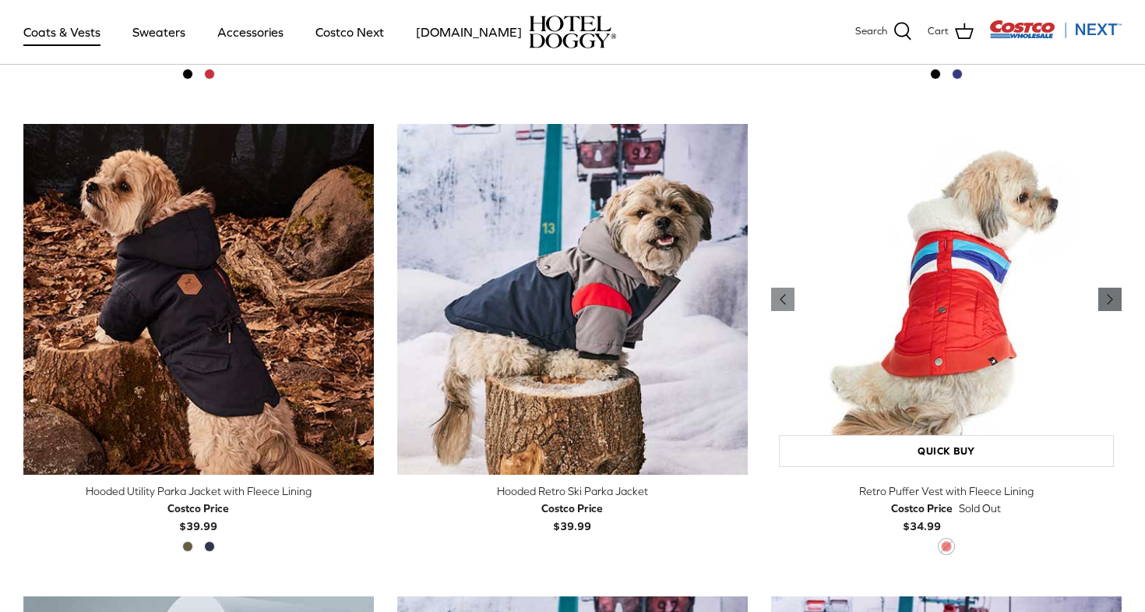
click at [1113, 301] on icon "Right" at bounding box center [1110, 299] width 19 height 19
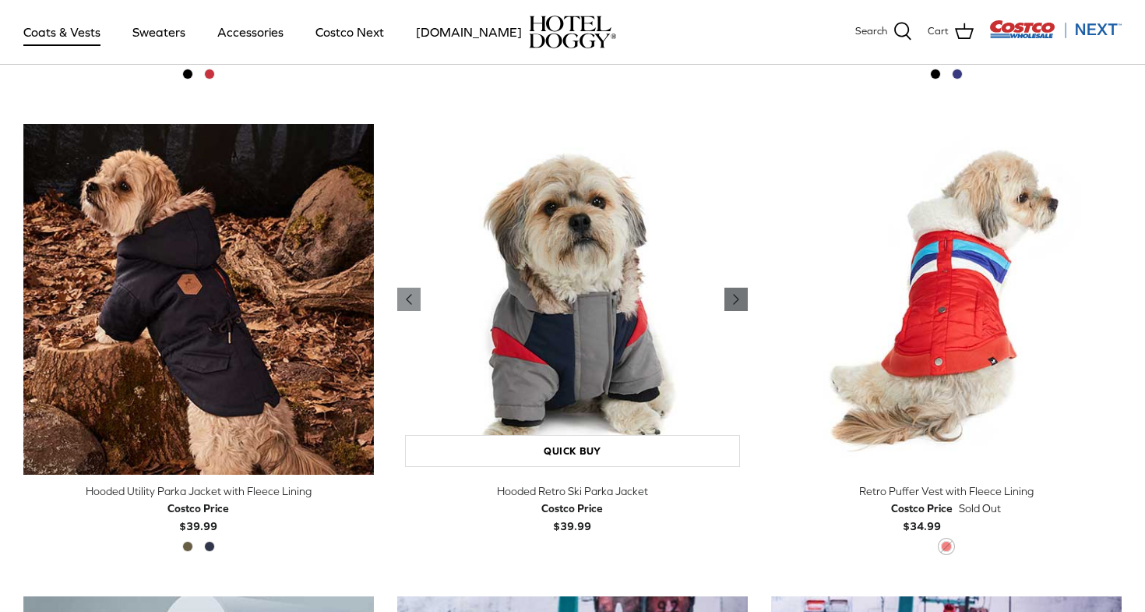
click at [736, 298] on polyline "Previous" at bounding box center [736, 299] width 5 height 9
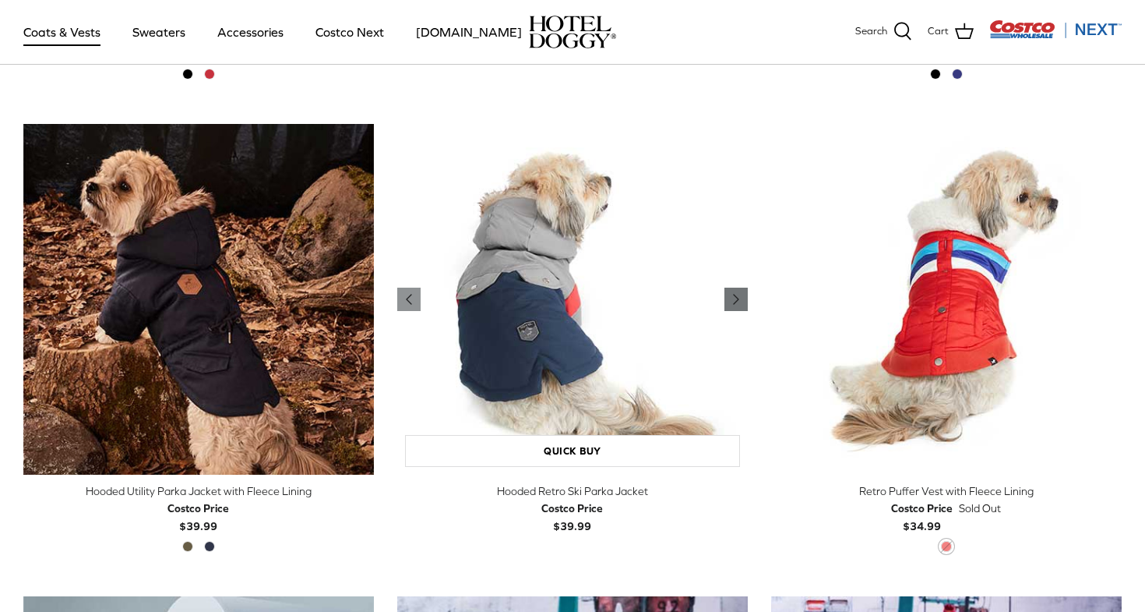
click at [736, 298] on polyline "Previous" at bounding box center [736, 299] width 5 height 9
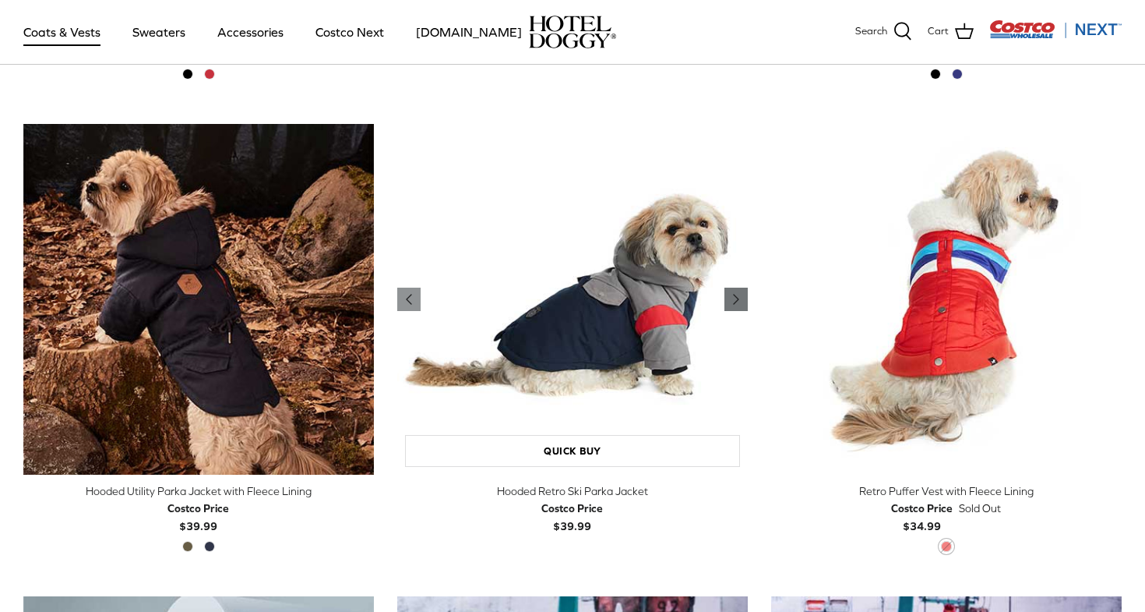
click at [736, 298] on polyline "Previous" at bounding box center [736, 299] width 5 height 9
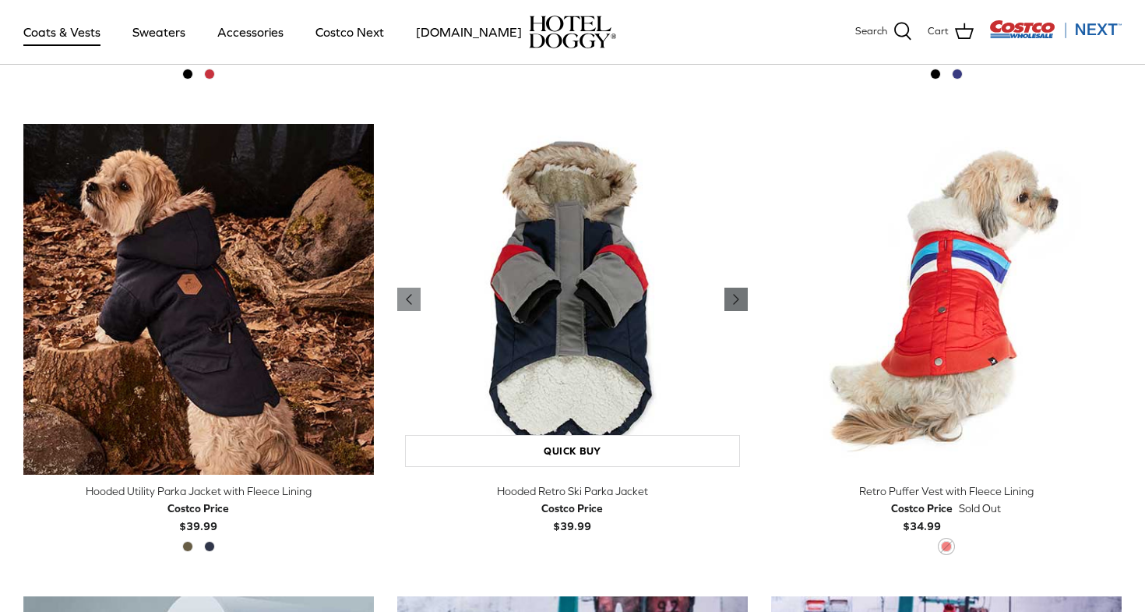
click at [736, 298] on polyline "Previous" at bounding box center [736, 299] width 5 height 9
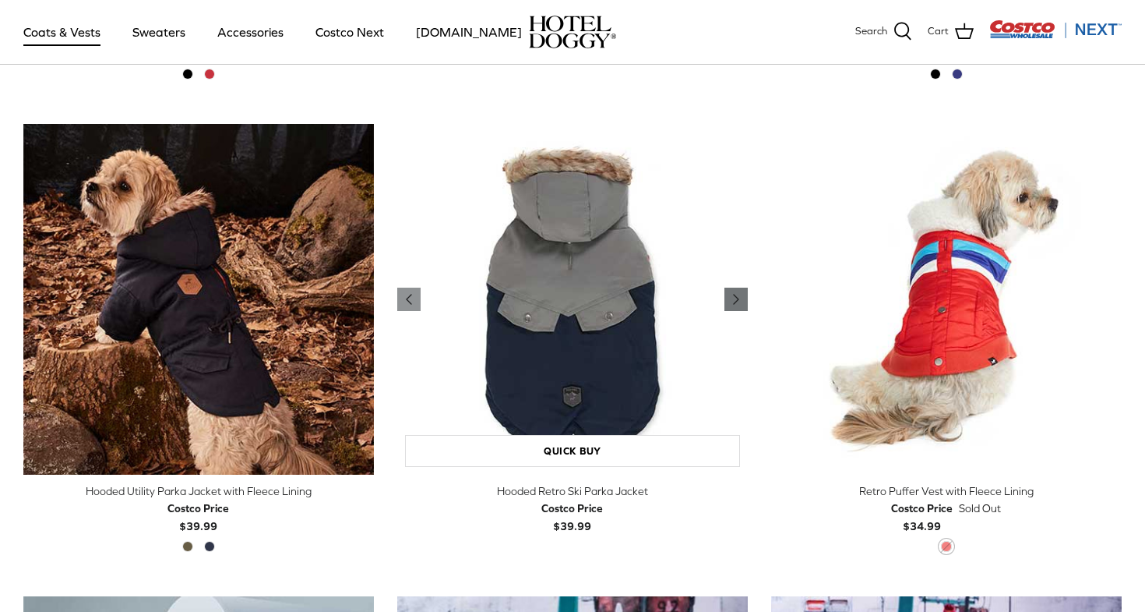
click at [736, 298] on polyline "Previous" at bounding box center [736, 299] width 5 height 9
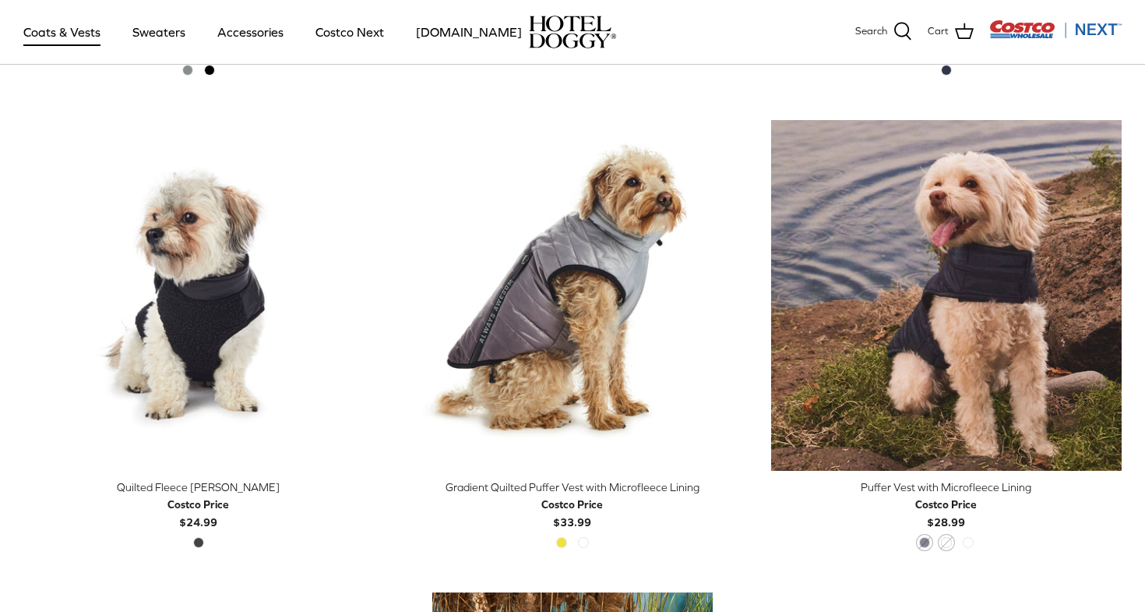
scroll to position [2251, 0]
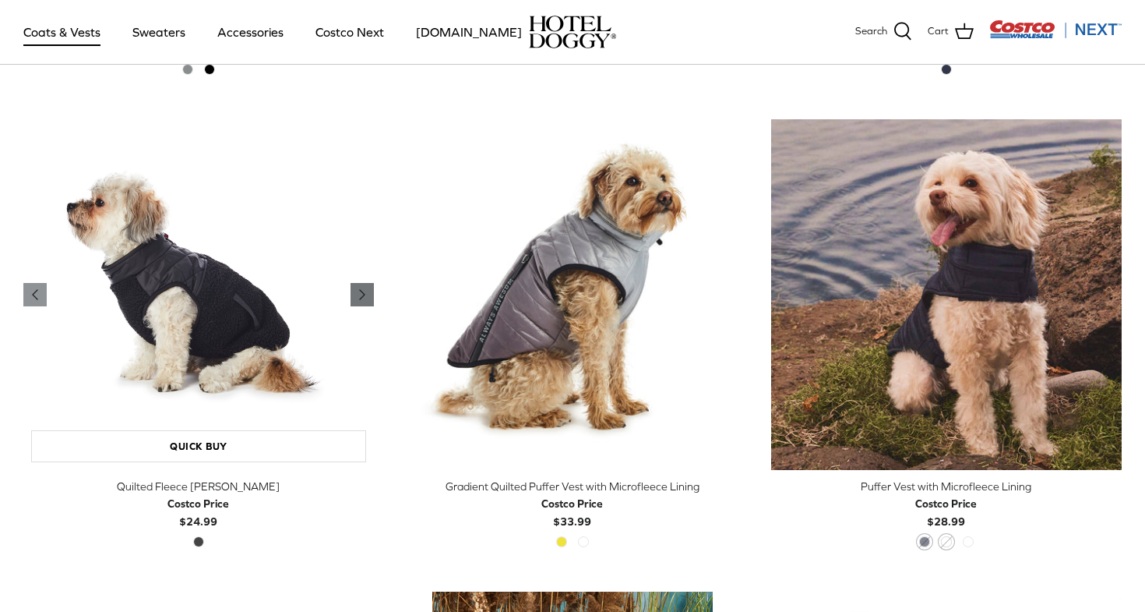
click at [359, 290] on icon "Right" at bounding box center [362, 294] width 19 height 19
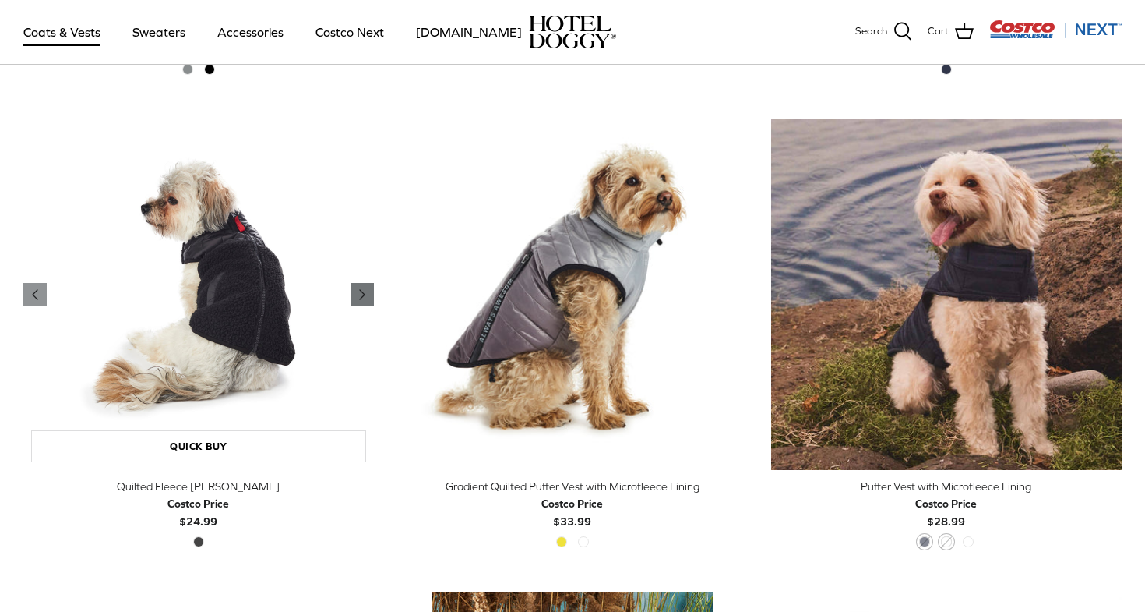
click at [359, 290] on icon "Right" at bounding box center [362, 294] width 19 height 19
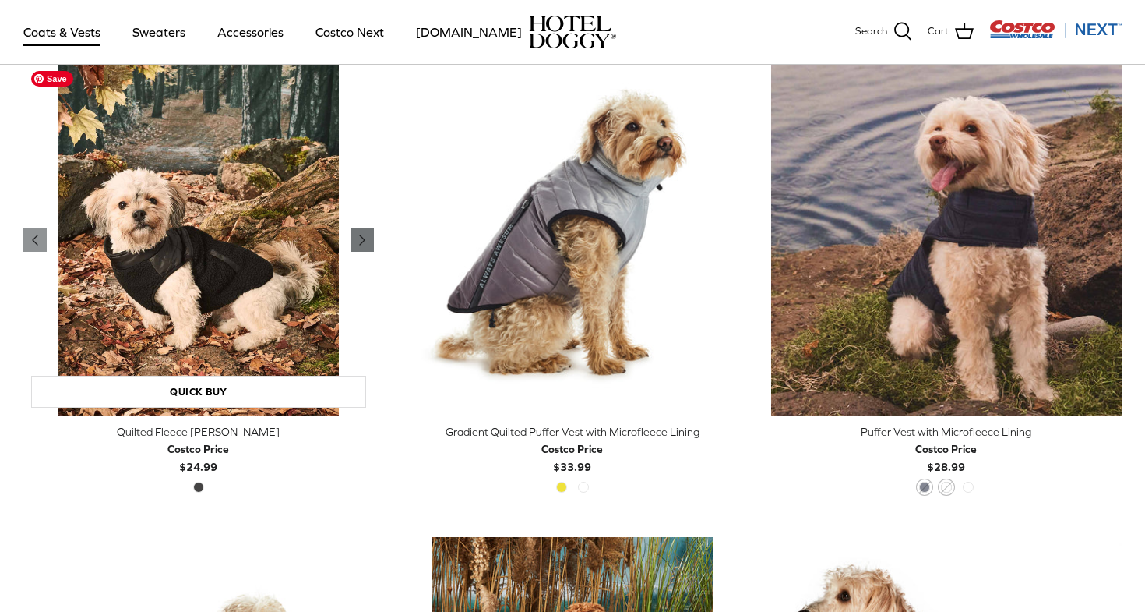
scroll to position [2307, 0]
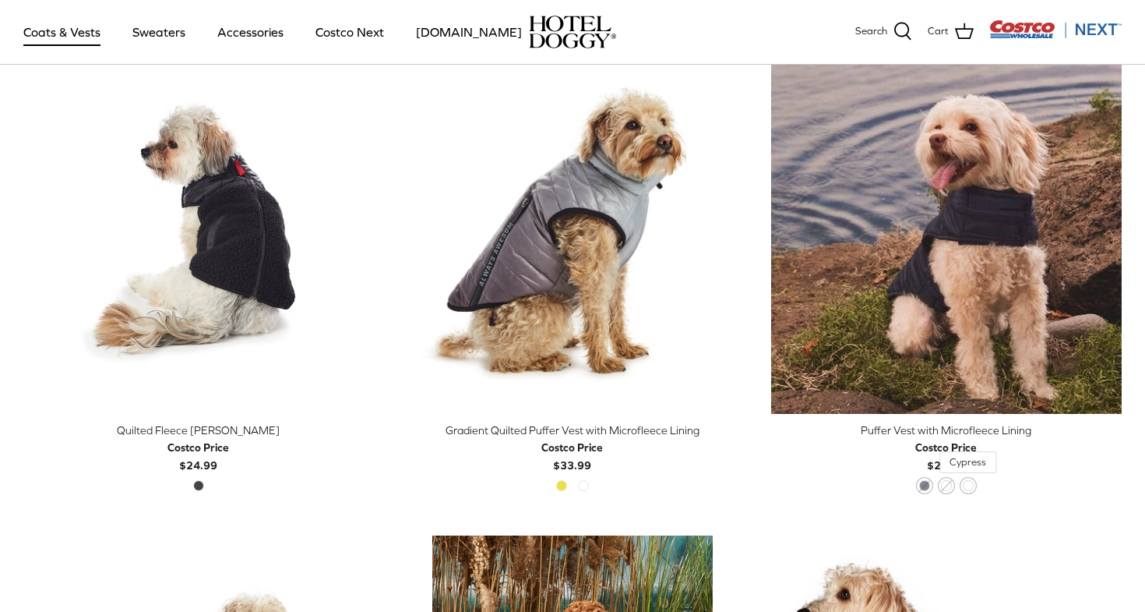
click at [967, 480] on span "Cypress" at bounding box center [968, 485] width 11 height 11
click at [968, 487] on span "Cypress" at bounding box center [968, 485] width 11 height 11
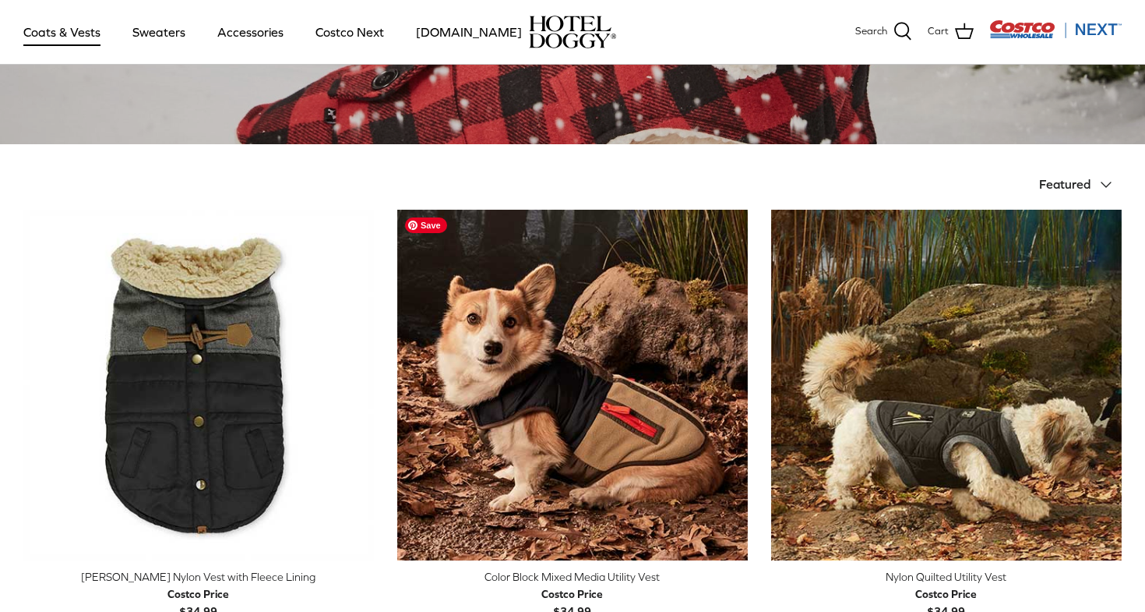
scroll to position [273, 0]
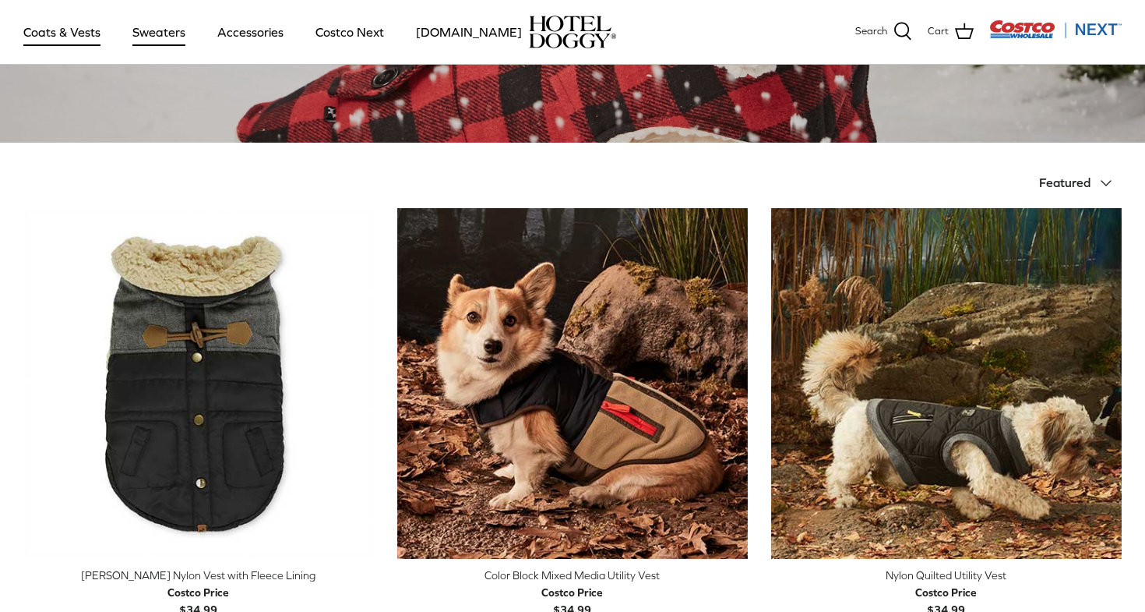
click at [150, 23] on link "Sweaters" at bounding box center [158, 31] width 81 height 53
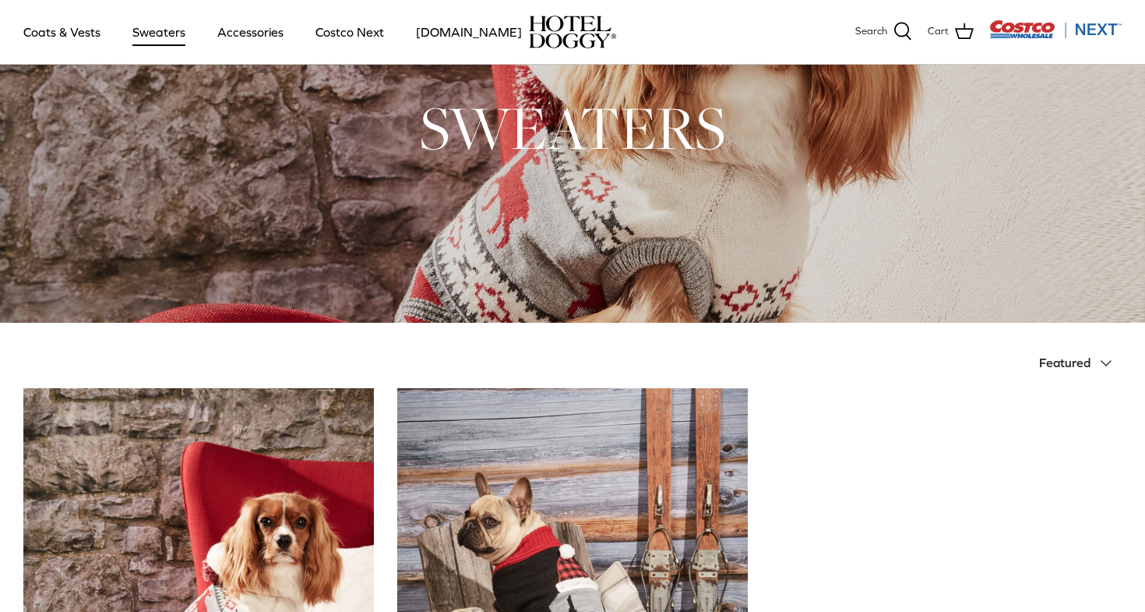
scroll to position [41, 0]
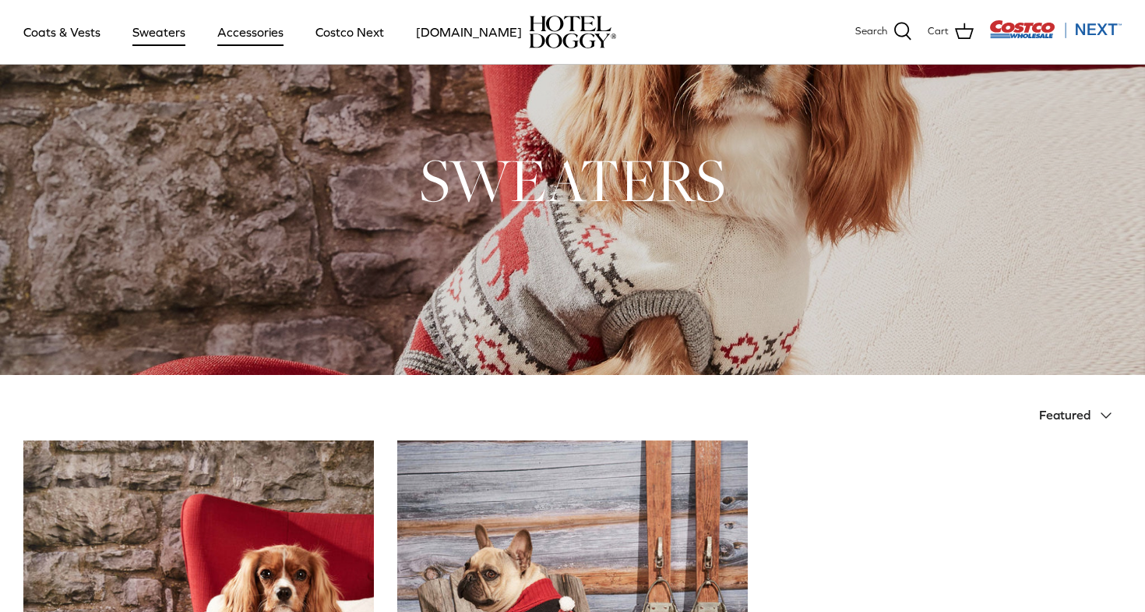
click at [252, 35] on link "Accessories" at bounding box center [250, 31] width 94 height 53
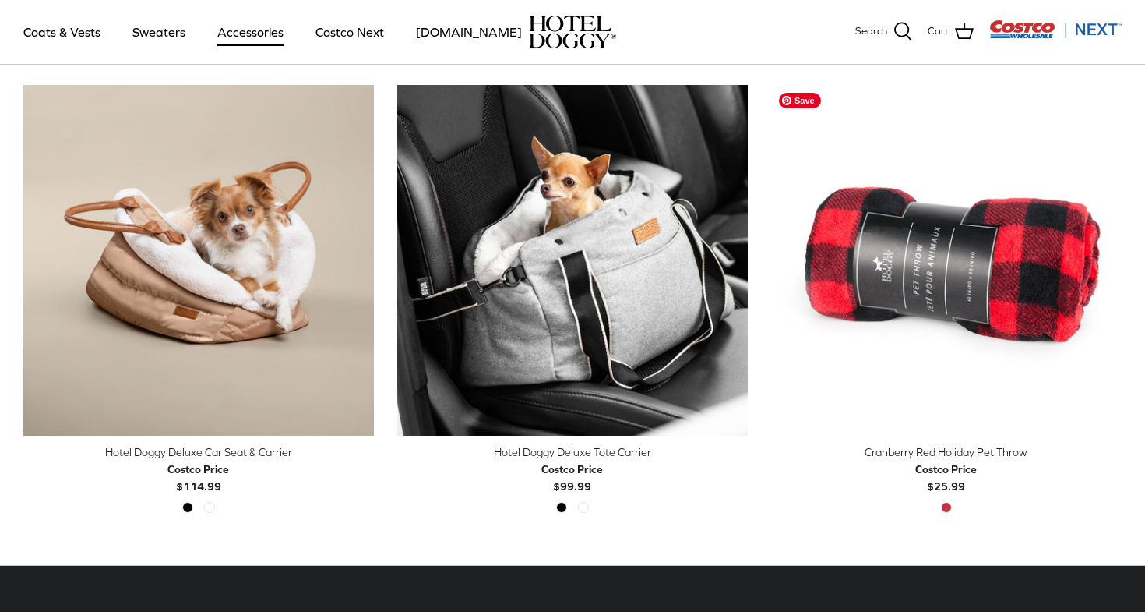
scroll to position [398, 0]
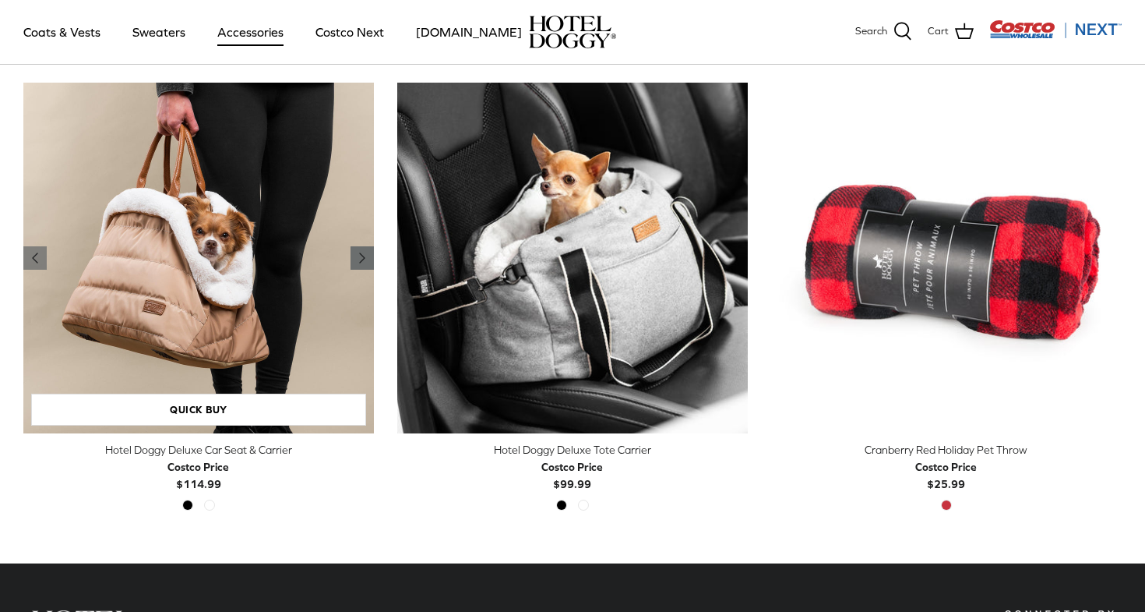
click at [357, 259] on icon "Right" at bounding box center [362, 258] width 19 height 19
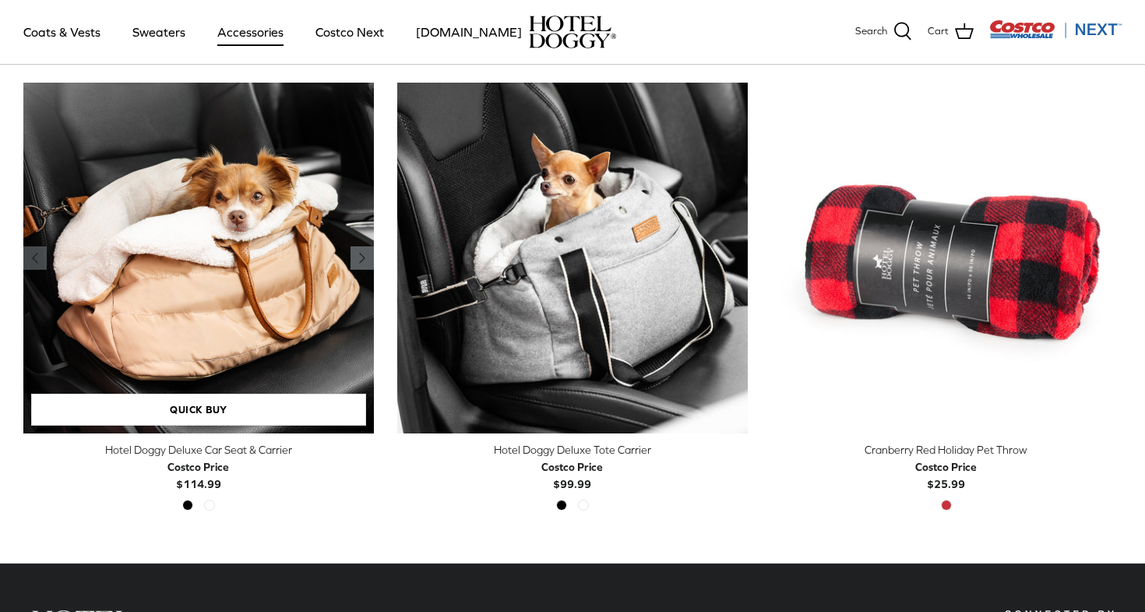
click at [357, 259] on icon "Right" at bounding box center [362, 258] width 19 height 19
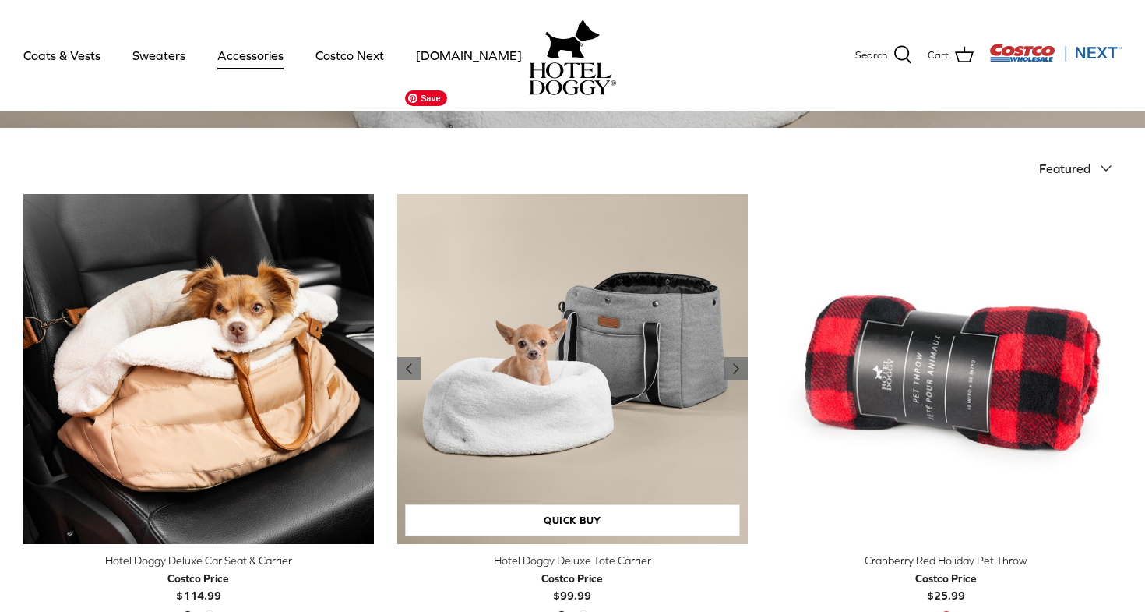
scroll to position [0, 0]
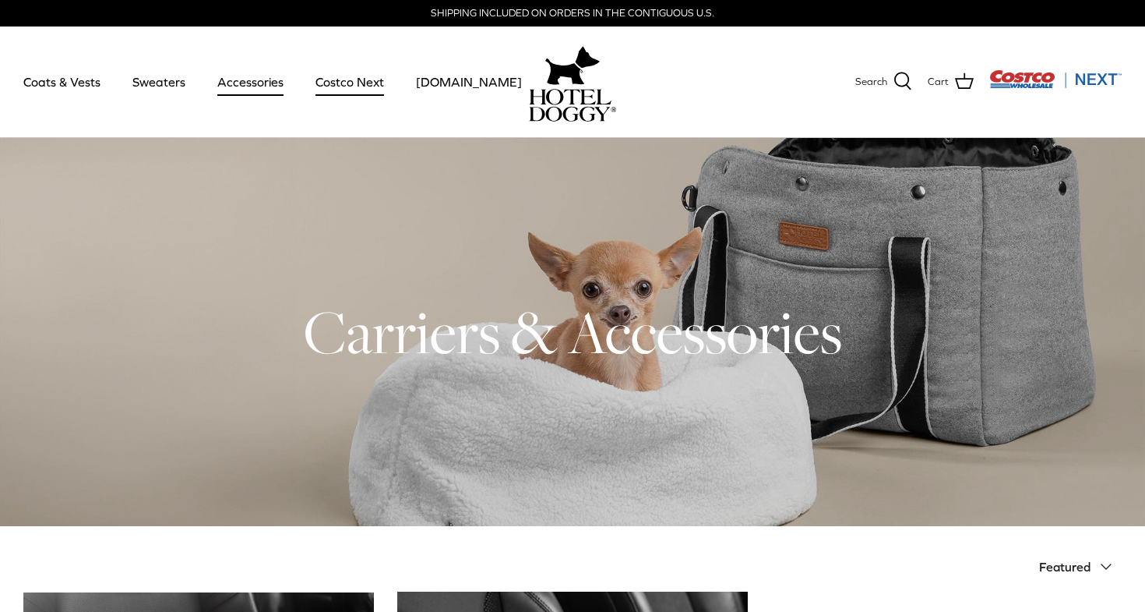
click at [359, 80] on link "Costco Next" at bounding box center [350, 81] width 97 height 53
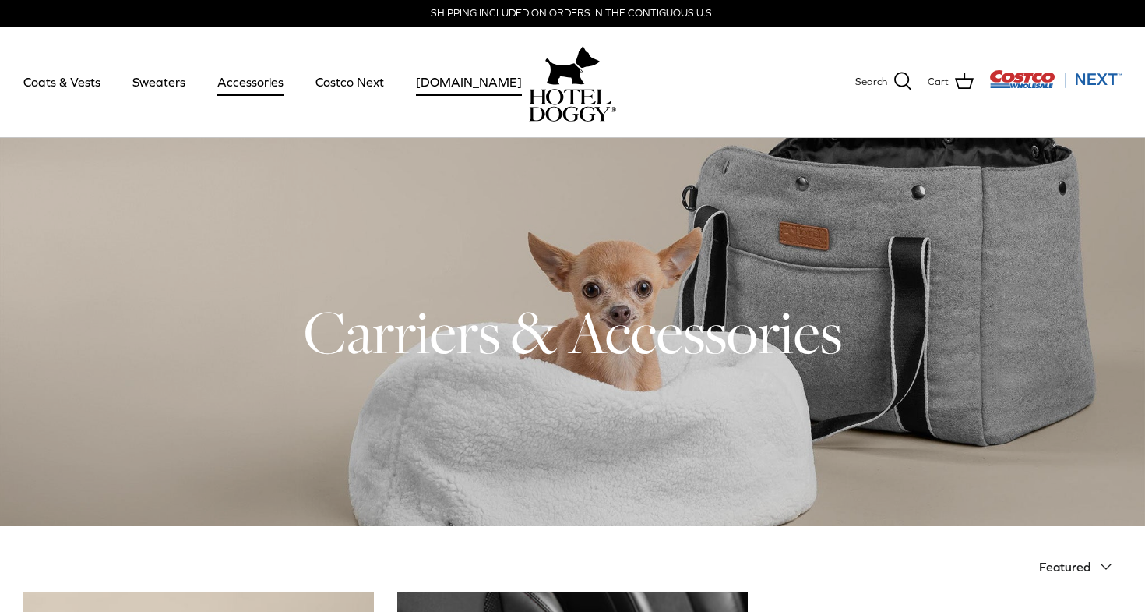
click at [434, 83] on link "[DOMAIN_NAME]" at bounding box center [469, 81] width 134 height 53
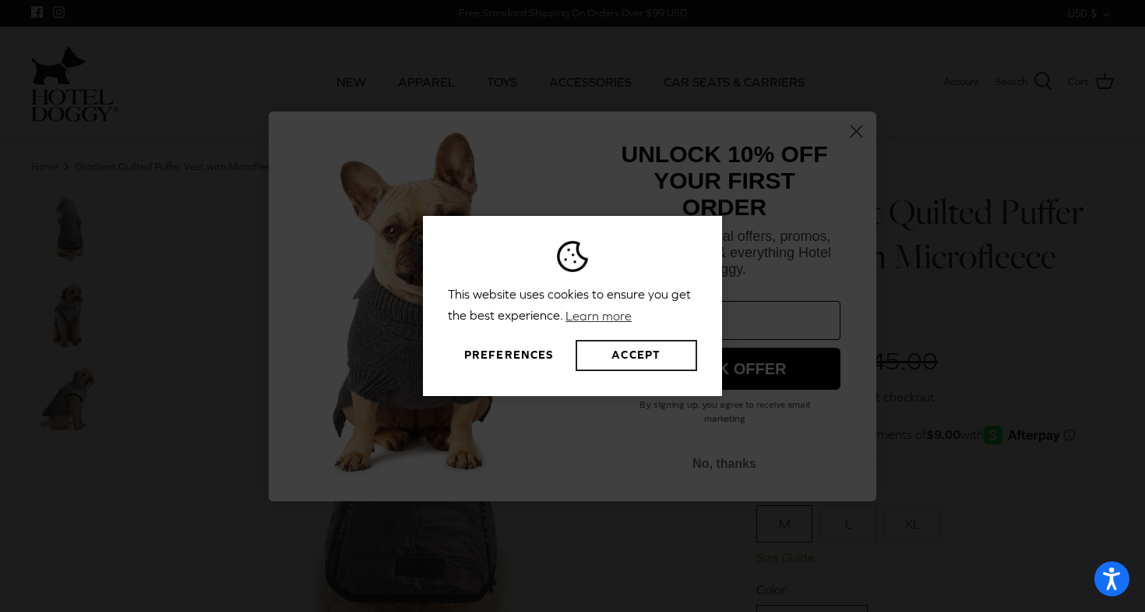
click at [633, 346] on button "Accept" at bounding box center [637, 355] width 122 height 31
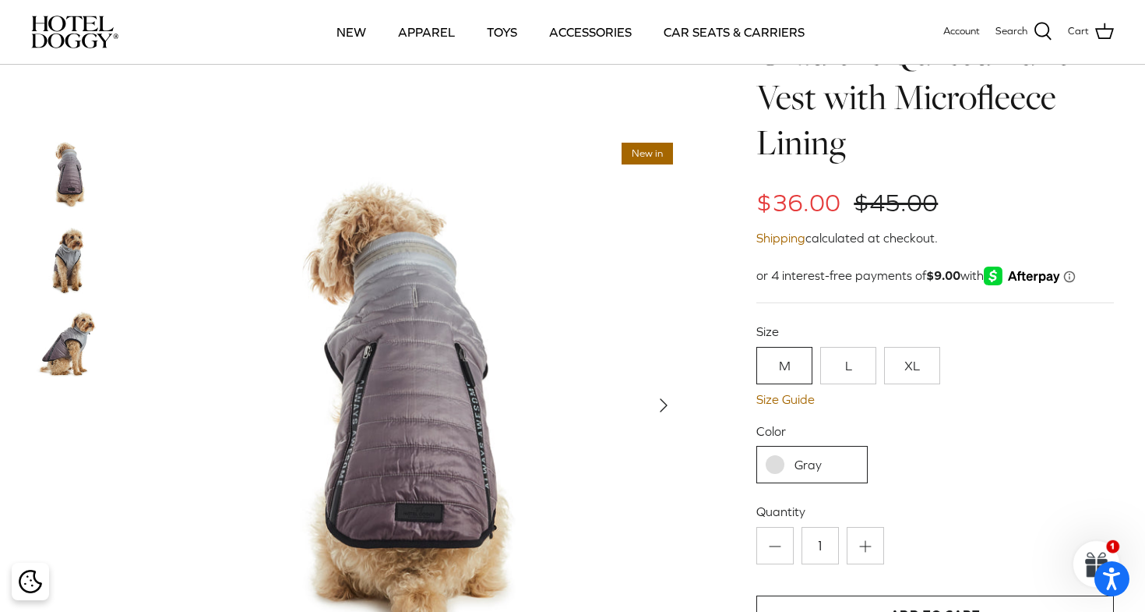
scroll to position [50, 0]
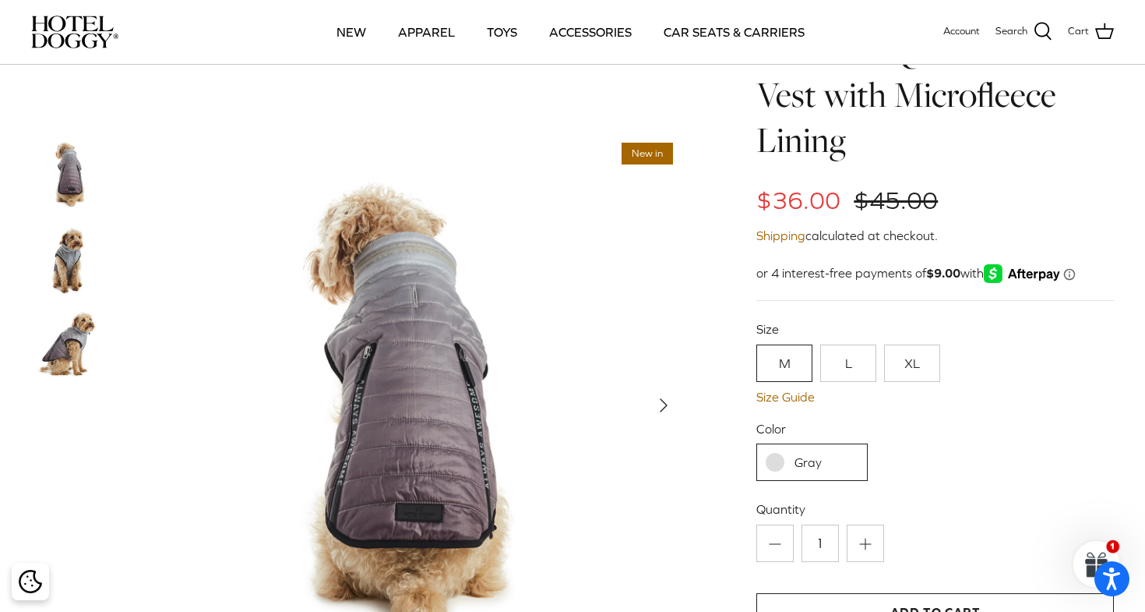
click at [74, 175] on img at bounding box center [70, 174] width 78 height 78
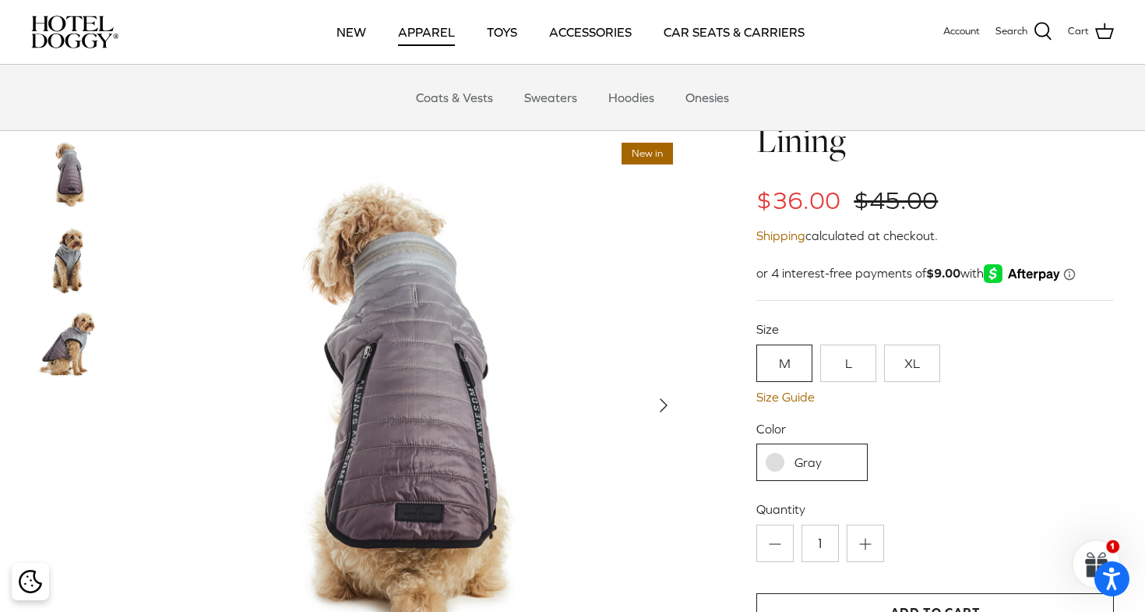
click at [407, 35] on link "APPAREL" at bounding box center [426, 31] width 85 height 53
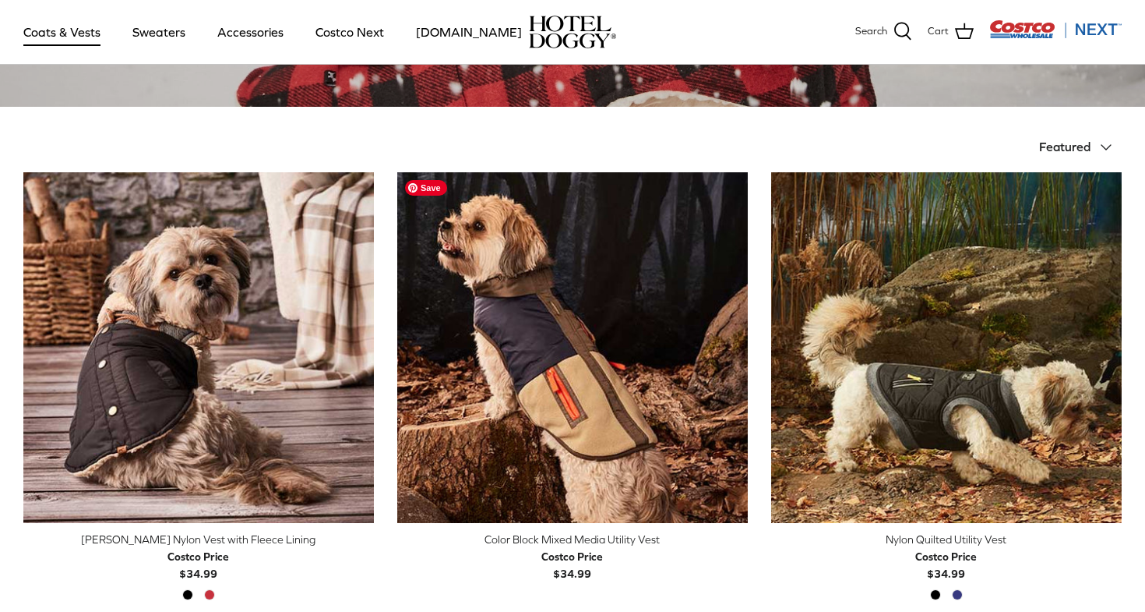
scroll to position [329, 0]
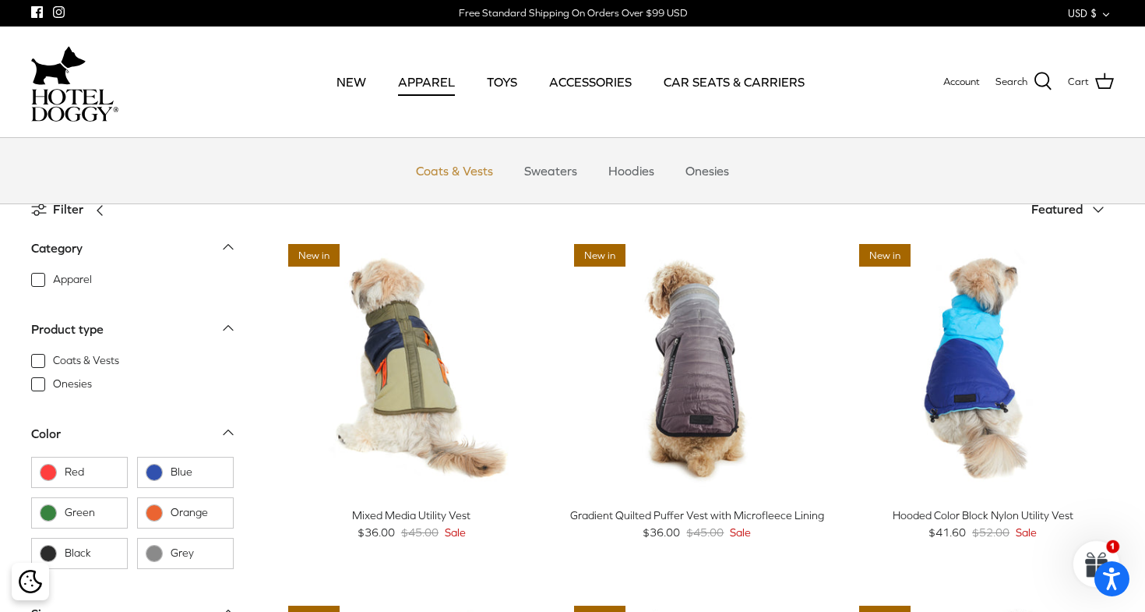
click at [429, 176] on link "Coats & Vests" at bounding box center [454, 170] width 105 height 47
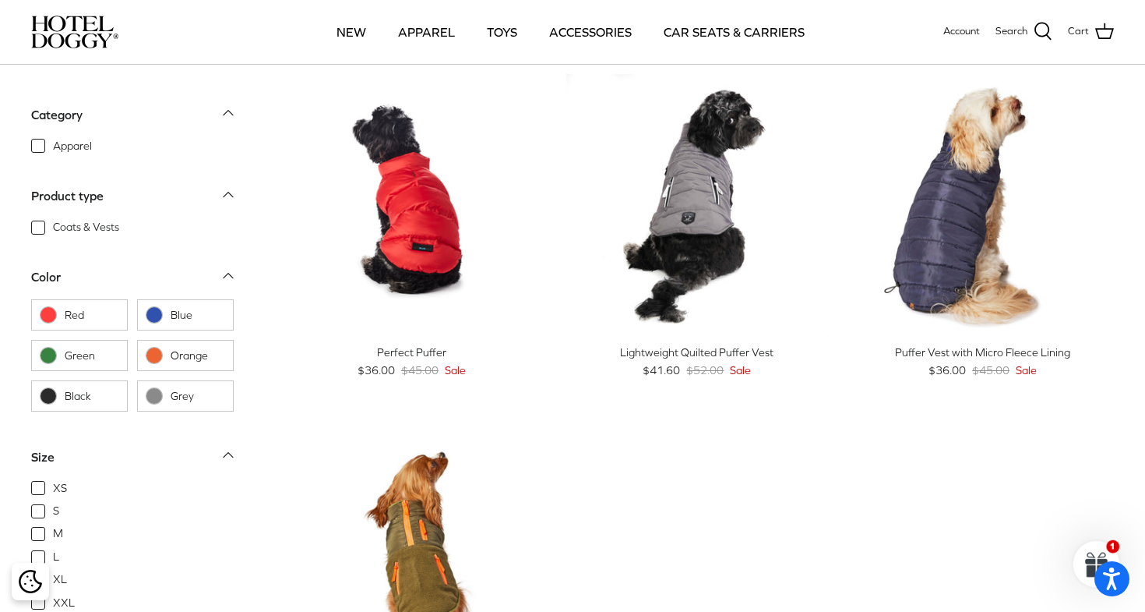
scroll to position [1505, 0]
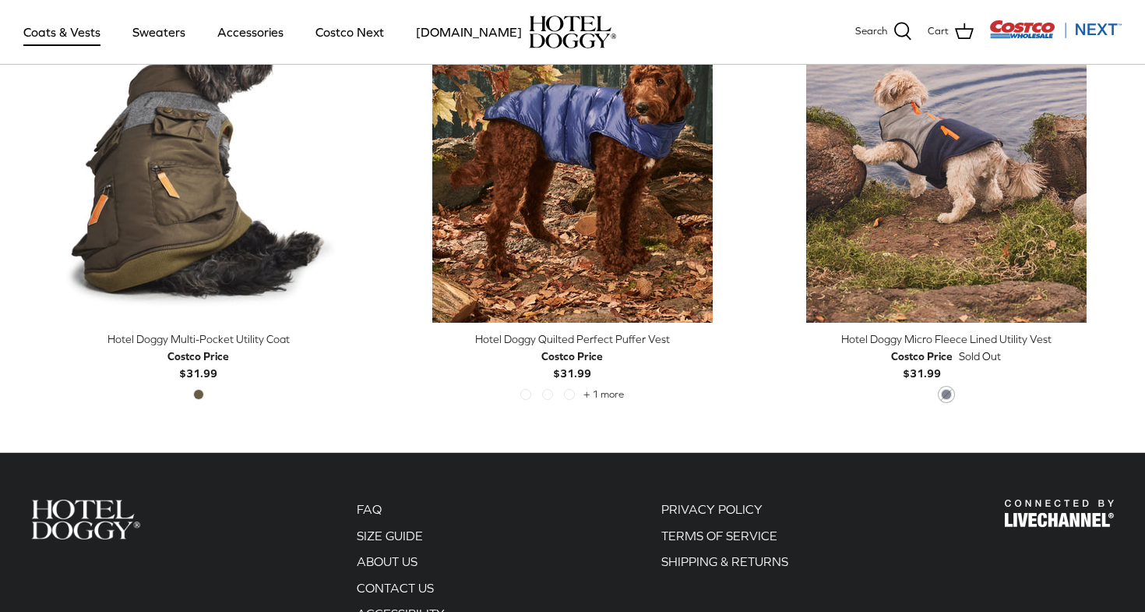
scroll to position [3362, 0]
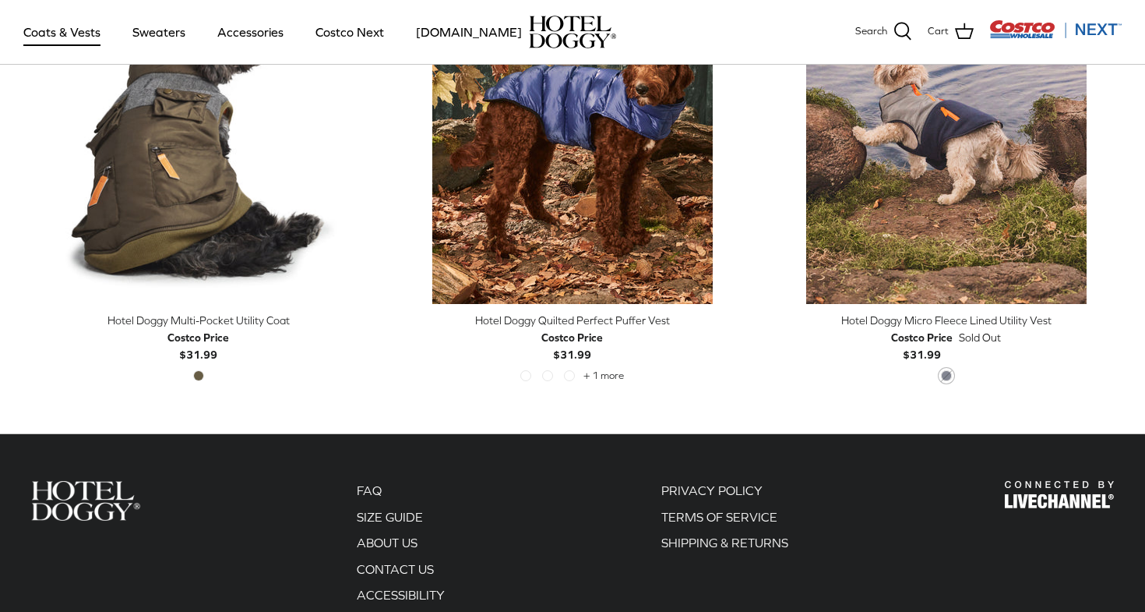
click at [605, 315] on div "Hotel Doggy Quilted Perfect Puffer Vest" at bounding box center [572, 320] width 351 height 17
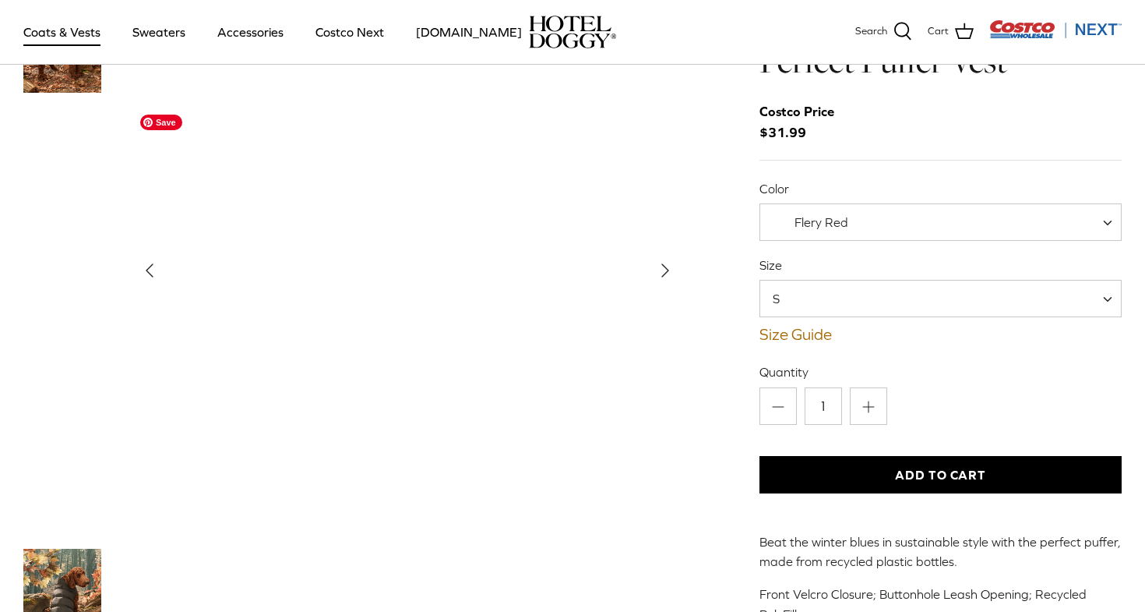
scroll to position [42, 0]
